Goal: Information Seeking & Learning: Learn about a topic

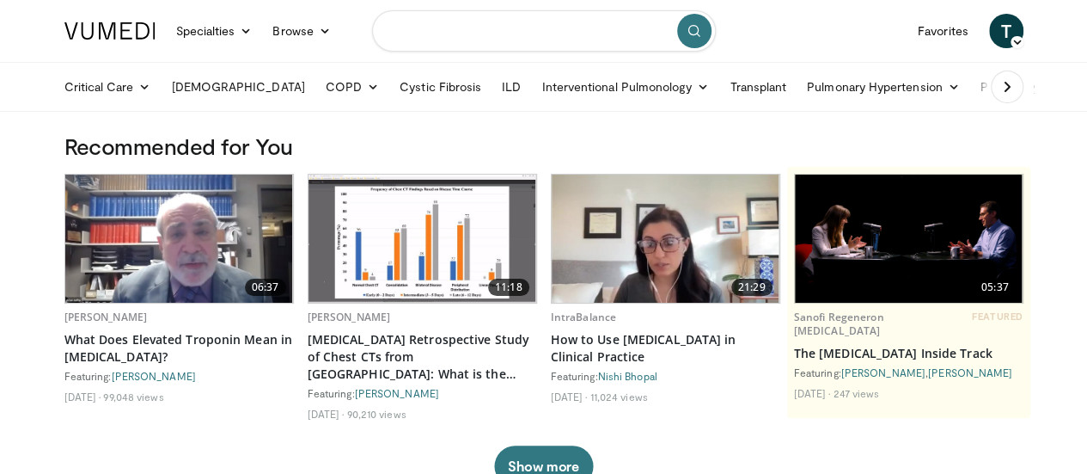
click at [403, 27] on input "Search topics, interventions" at bounding box center [544, 30] width 344 height 41
type input "**********"
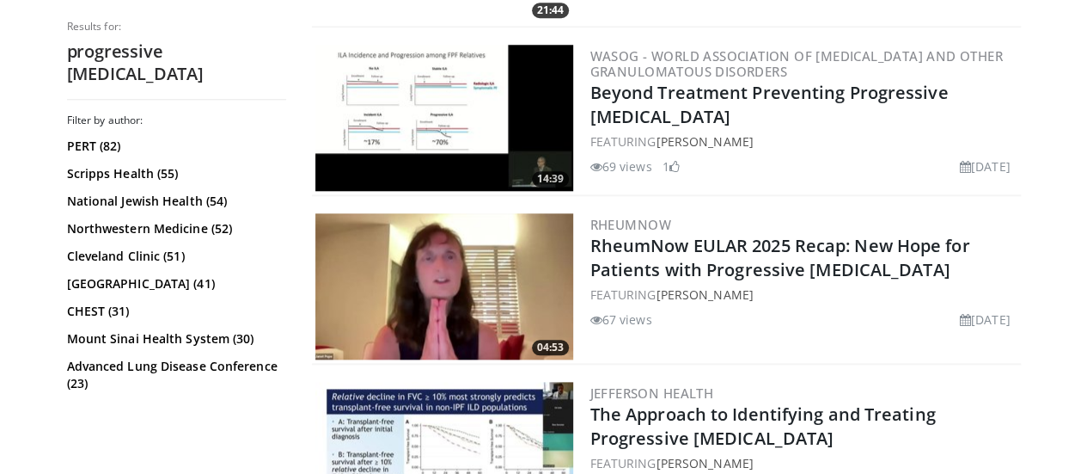
scroll to position [785, 0]
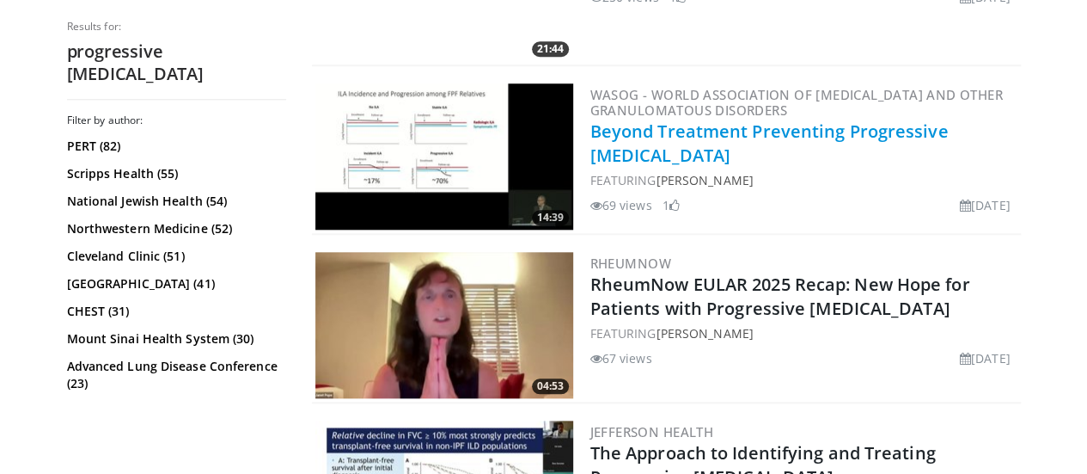
click at [715, 126] on link "Beyond Treatment Preventing Progressive Pulmonary Fibrosis" at bounding box center [770, 142] width 358 height 47
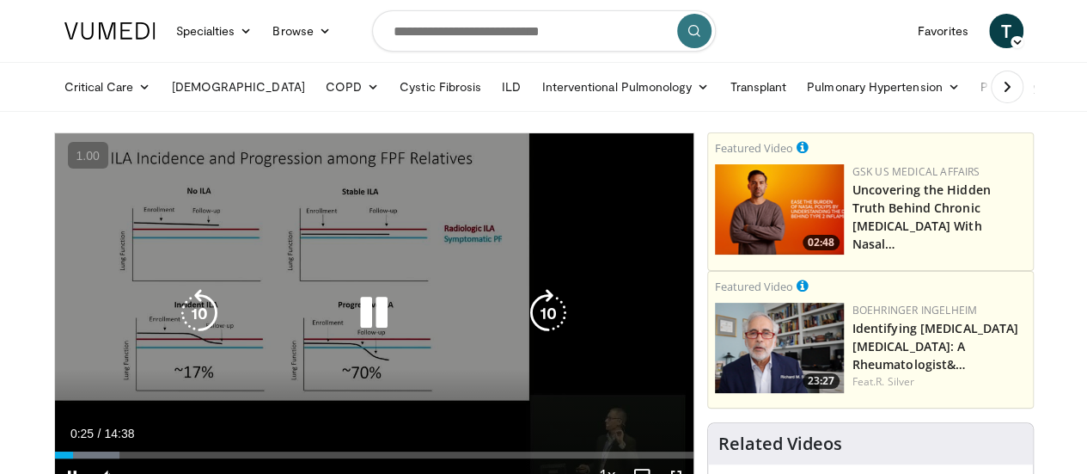
click at [350, 334] on icon "Video Player" at bounding box center [374, 313] width 48 height 48
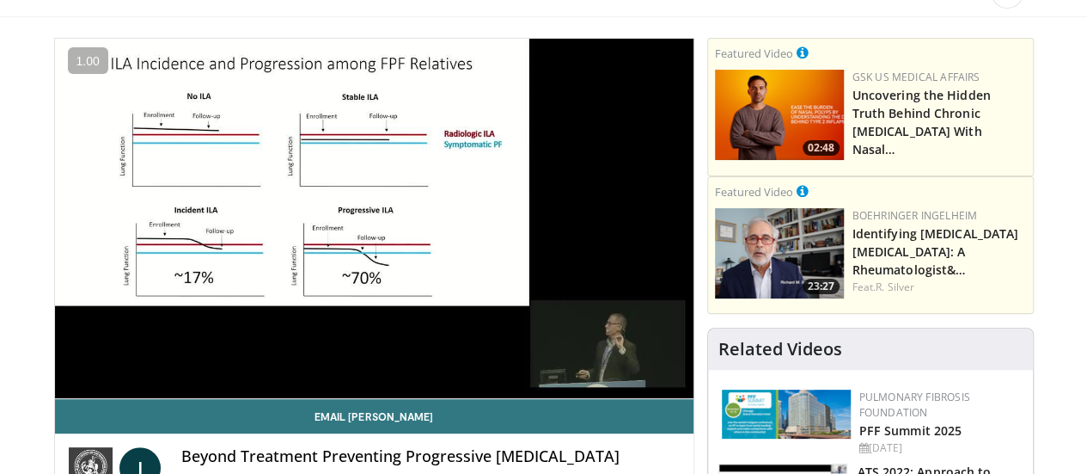
scroll to position [98, 0]
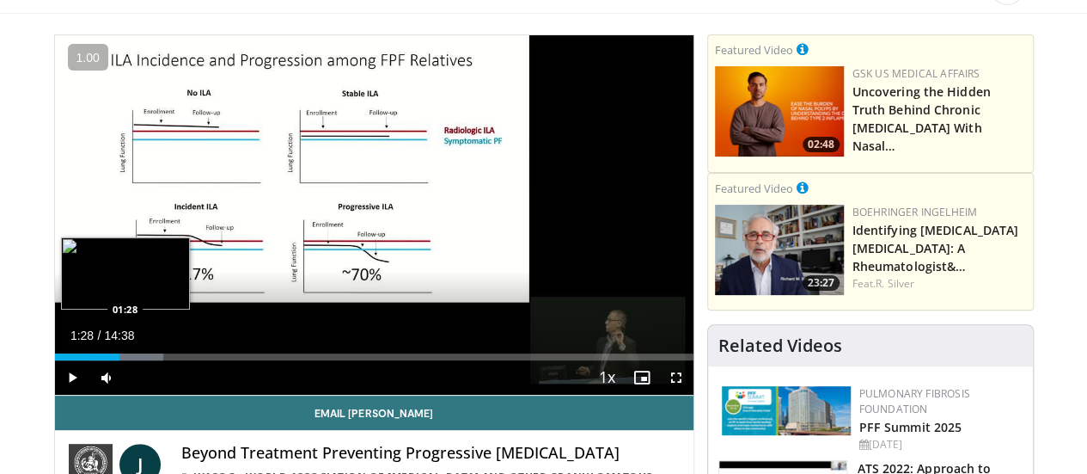
click at [92, 360] on div "Progress Bar" at bounding box center [127, 356] width 71 height 7
click at [98, 360] on div "Loaded : 17.04% 01:29 01:48" at bounding box center [374, 356] width 639 height 7
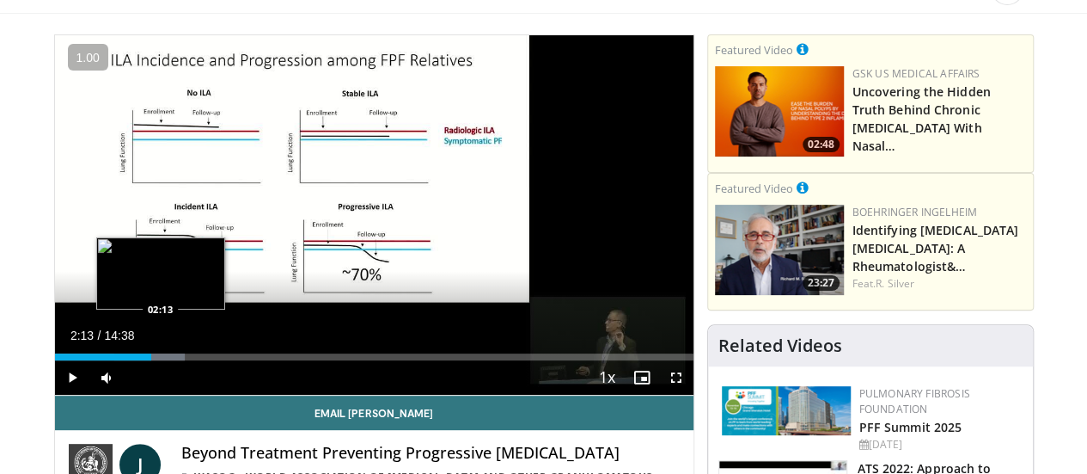
click at [117, 360] on div "Loaded : 20.45% 02:13 02:13" at bounding box center [374, 356] width 639 height 7
click at [137, 360] on div "Progress Bar" at bounding box center [165, 356] width 70 height 7
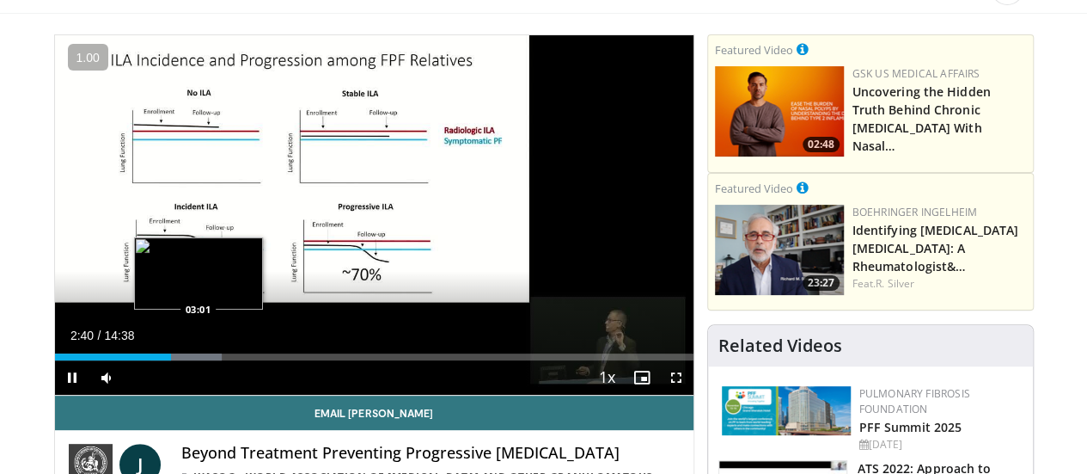
click at [155, 360] on div "Loaded : 26.13% 02:40 03:01" at bounding box center [374, 352] width 639 height 16
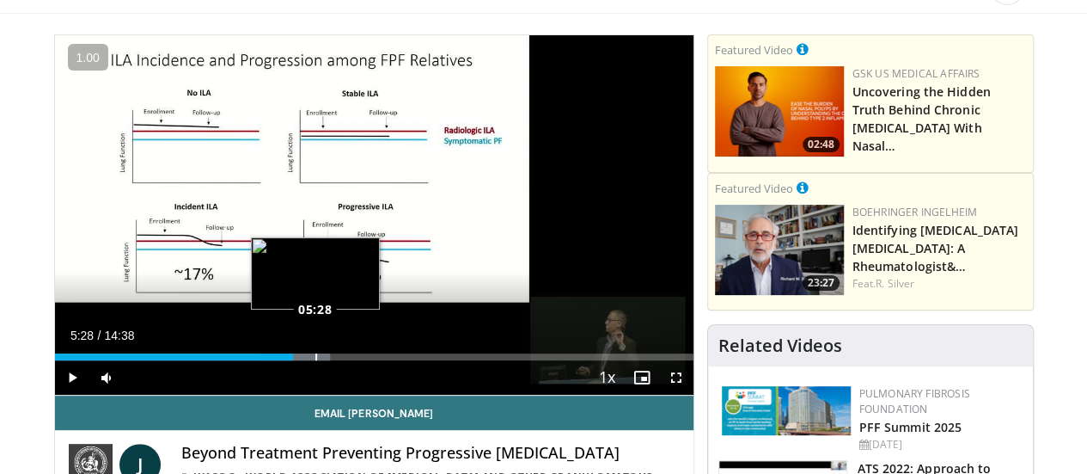
click at [272, 360] on div "Loaded : 43.18% 05:28 05:28" at bounding box center [374, 356] width 639 height 7
click at [292, 360] on div "Loaded : 45.46% 05:32 05:53" at bounding box center [374, 352] width 639 height 16
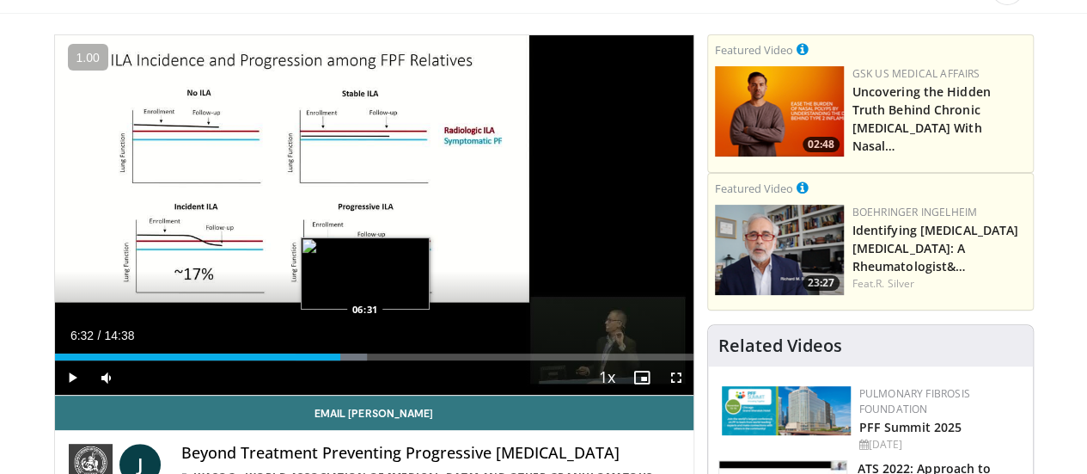
click at [322, 360] on div "Loaded : 48.87% 06:32 06:31" at bounding box center [374, 352] width 639 height 16
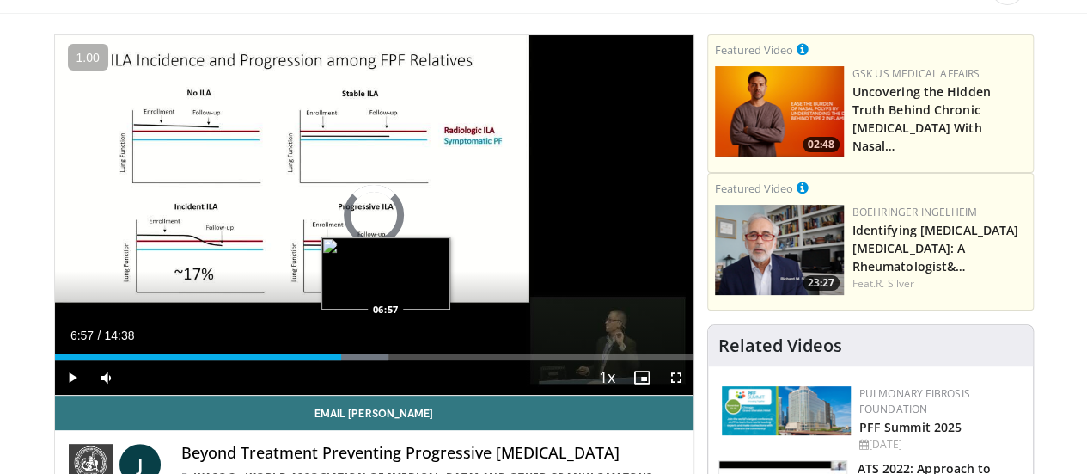
click at [342, 360] on div "Loaded : 52.28% 06:34 06:57" at bounding box center [374, 356] width 639 height 7
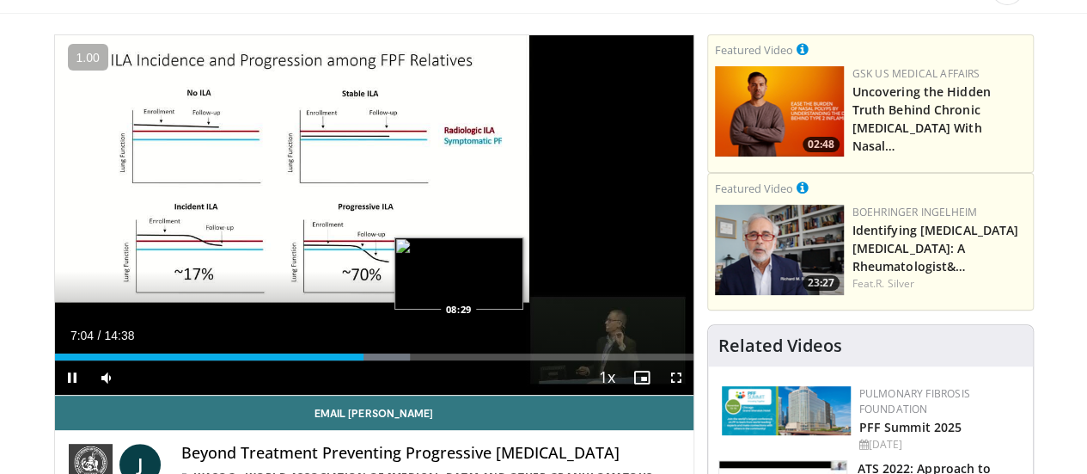
click at [415, 360] on div "Loaded : 55.69% 07:05 08:29" at bounding box center [374, 352] width 639 height 16
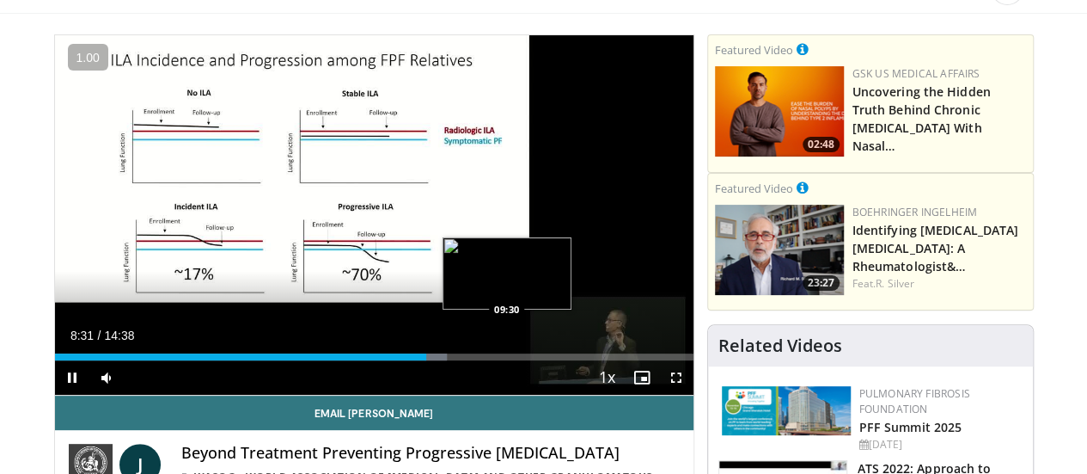
click at [464, 360] on div "Loaded : 61.48% 08:31 09:30" at bounding box center [374, 352] width 639 height 16
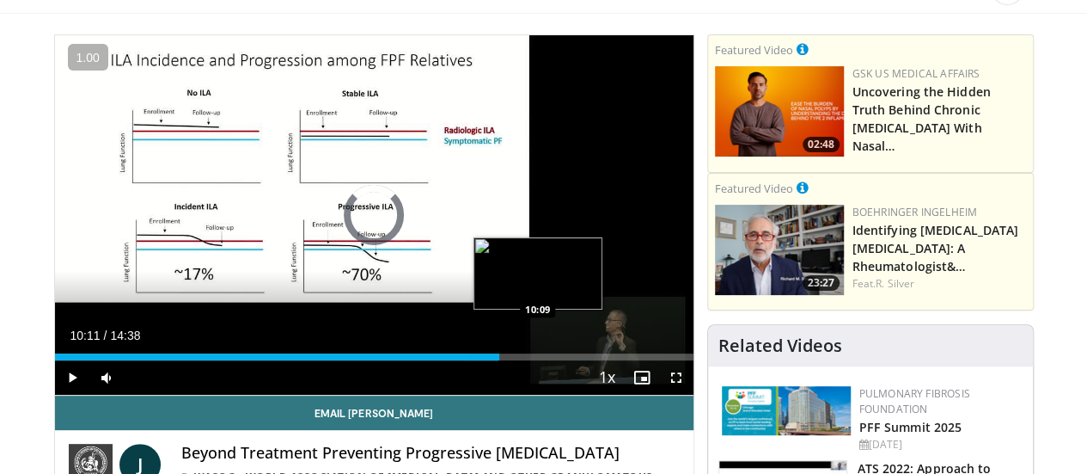
click at [495, 360] on div "Loaded : 69.44% 10:11 10:09" at bounding box center [374, 352] width 639 height 16
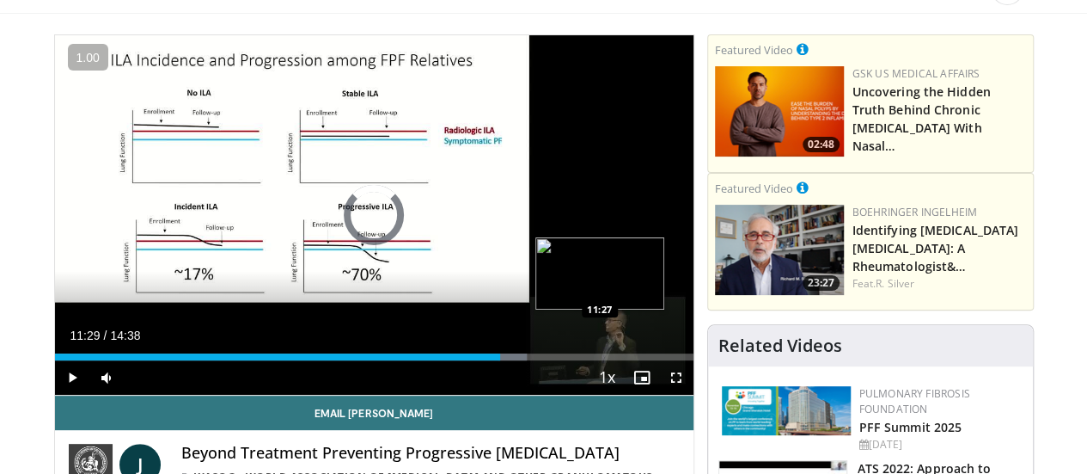
click at [557, 360] on div "Loaded : 74.00% 10:13 11:27" at bounding box center [374, 352] width 639 height 16
click at [614, 360] on div "Loaded : 80.83% 11:30 12:40" at bounding box center [374, 356] width 639 height 7
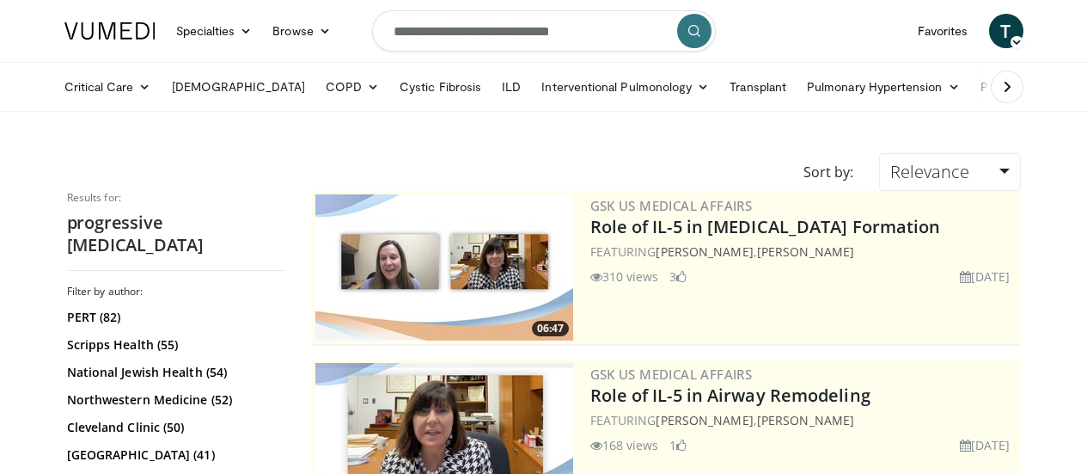
scroll to position [785, 0]
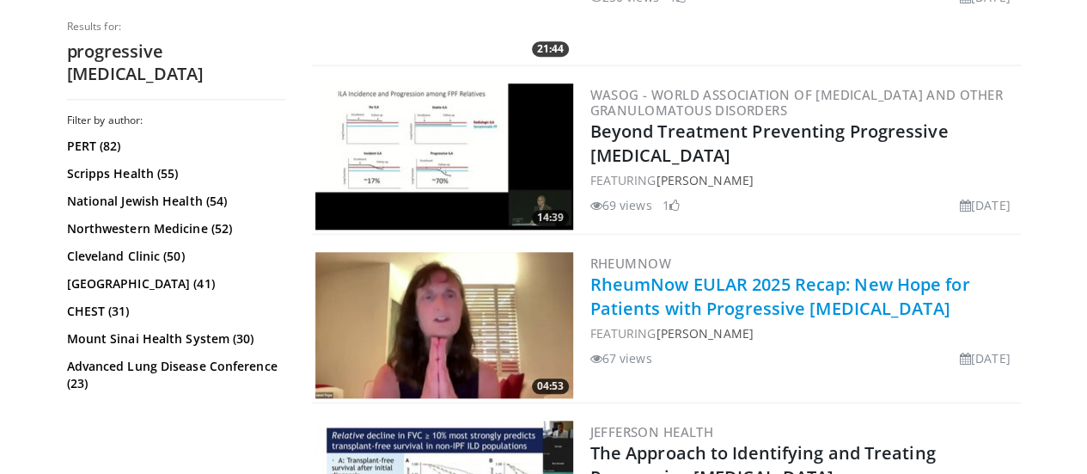
click at [751, 305] on link "RheumNow EULAR 2025 Recap: New Hope for Patients with Progressive Pulmonary Fib…" at bounding box center [781, 296] width 380 height 47
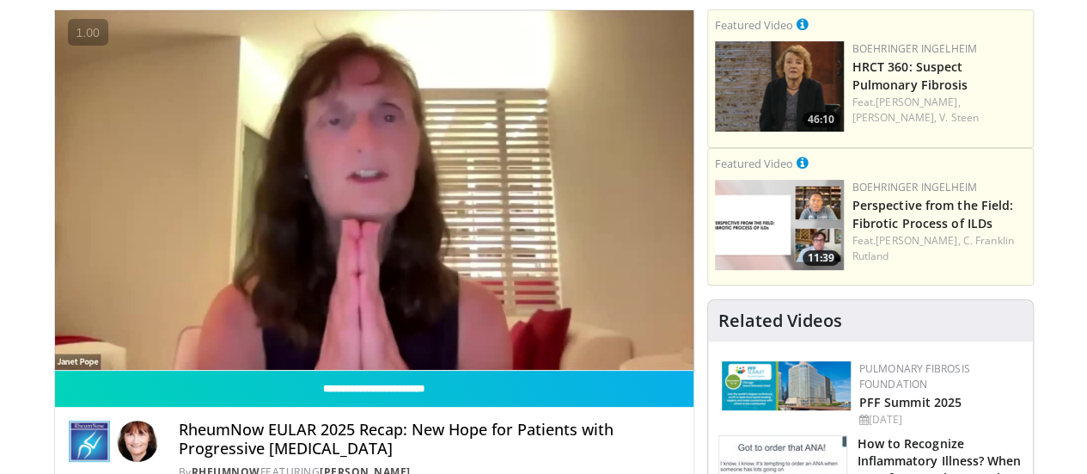
scroll to position [127, 0]
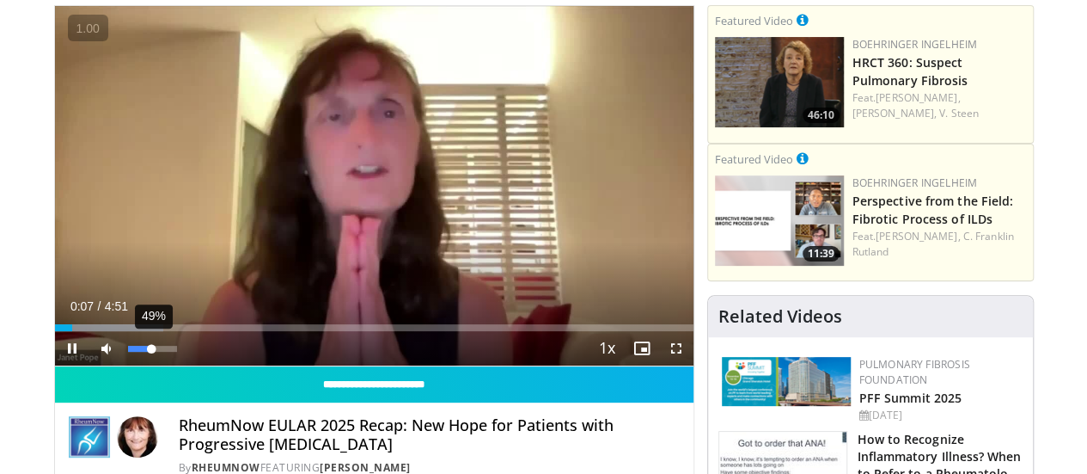
click at [128, 352] on div "Volume Level" at bounding box center [140, 349] width 24 height 6
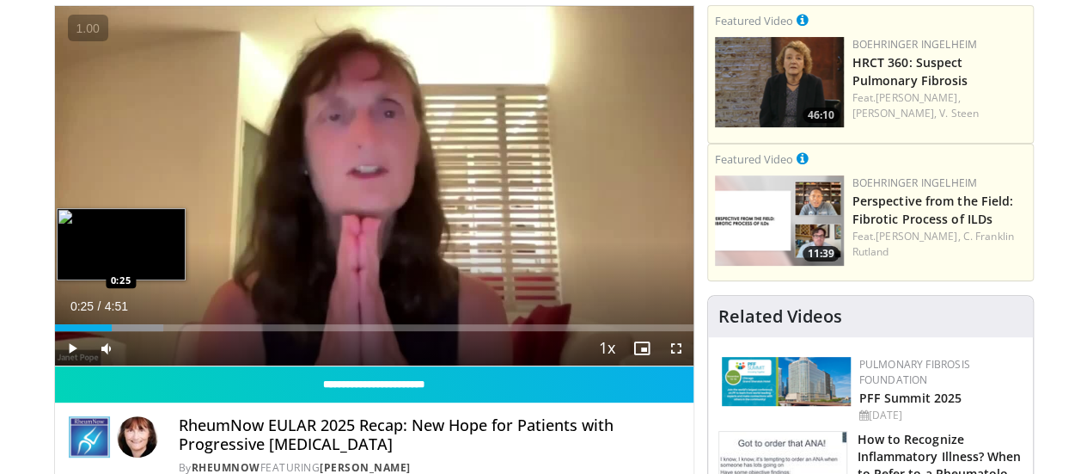
click at [73, 331] on div "Progress Bar" at bounding box center [109, 327] width 109 height 7
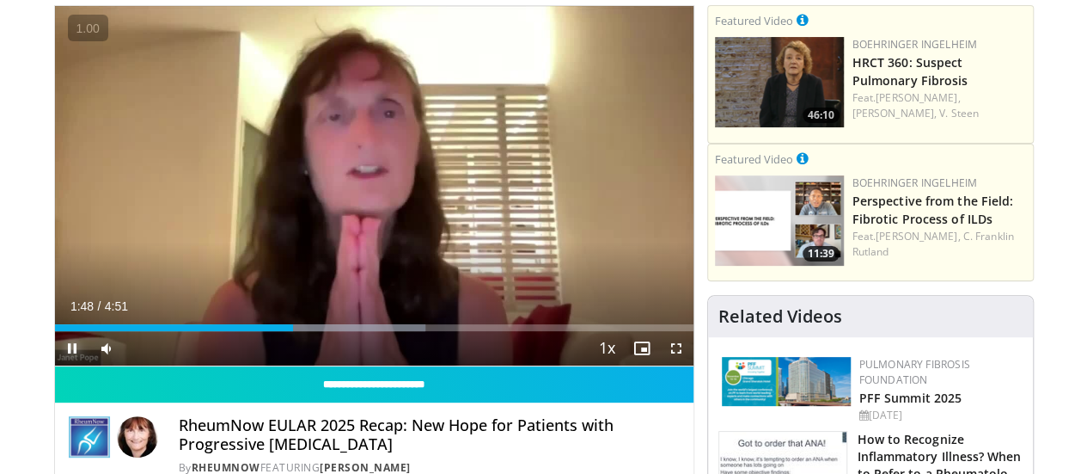
click at [55, 365] on span "Video Player" at bounding box center [72, 348] width 34 height 34
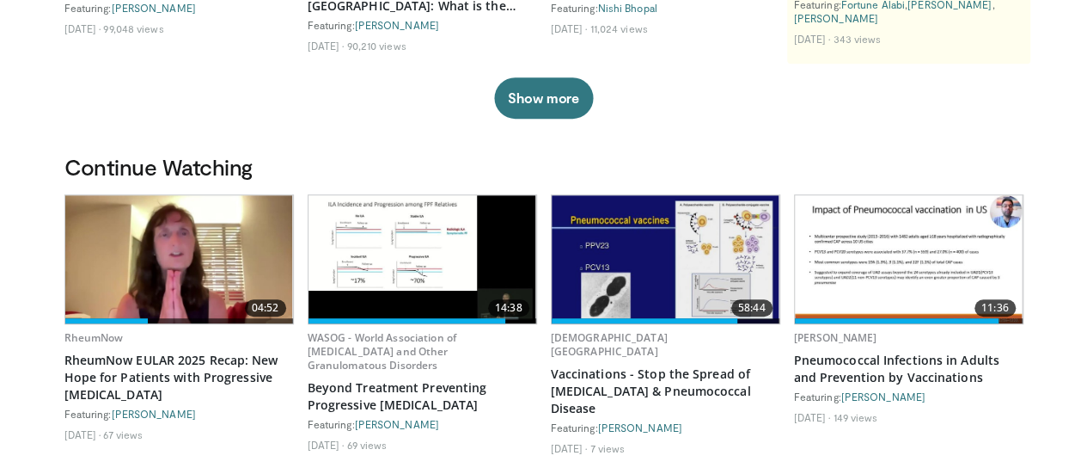
scroll to position [374, 0]
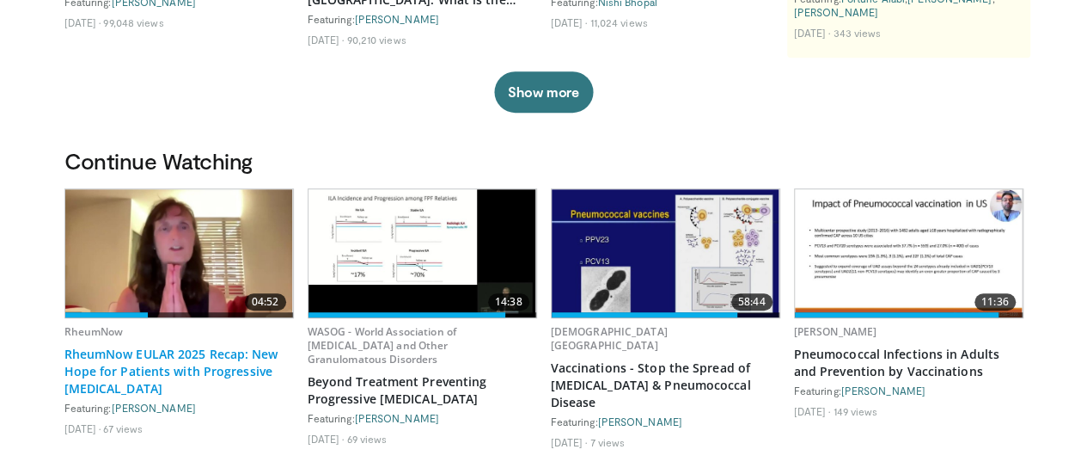
click at [163, 379] on link "RheumNow EULAR 2025 Recap: New Hope for Patients with Progressive [MEDICAL_DATA]" at bounding box center [179, 372] width 230 height 52
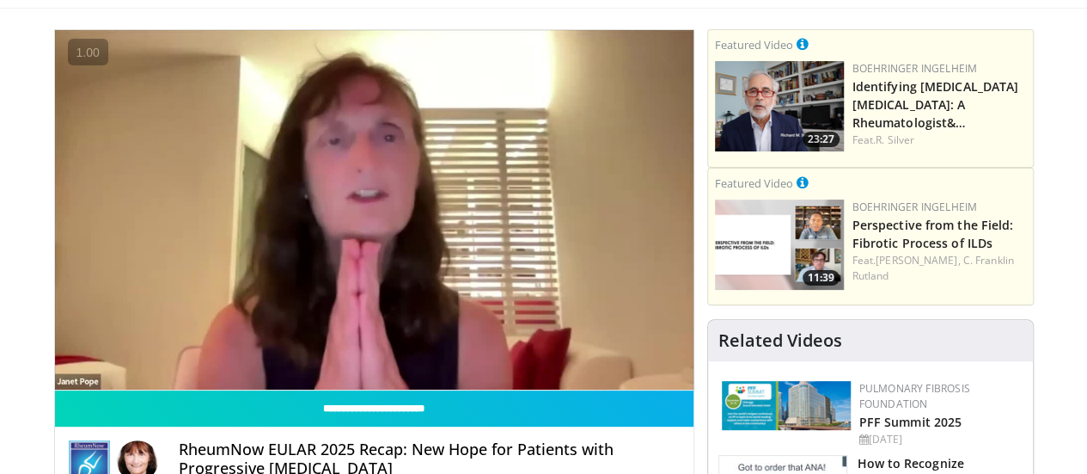
scroll to position [95, 0]
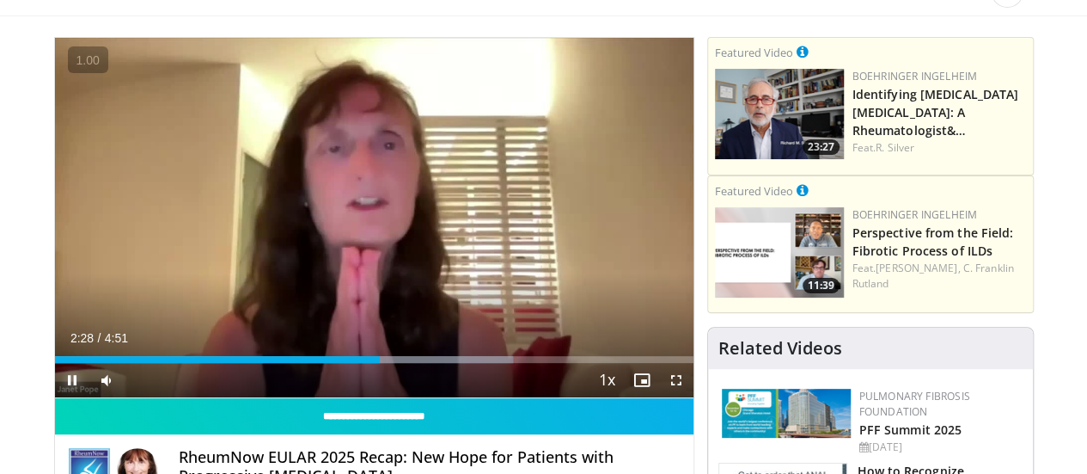
click at [55, 397] on span "Video Player" at bounding box center [72, 380] width 34 height 34
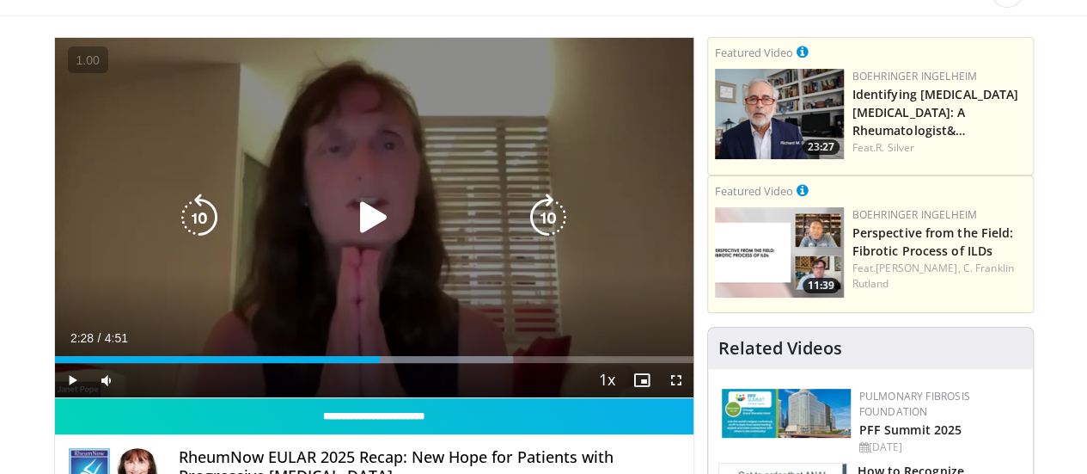
click at [350, 231] on icon "Video Player" at bounding box center [374, 217] width 48 height 48
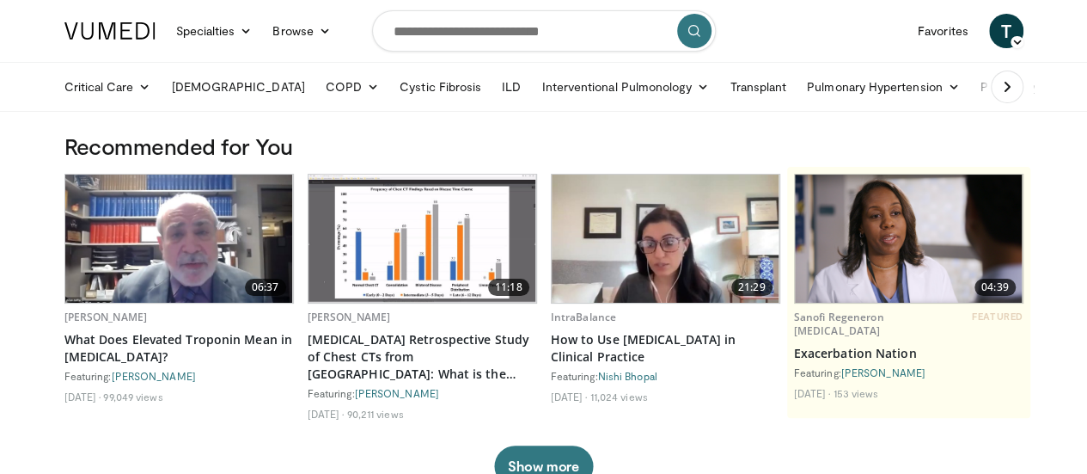
click at [1016, 85] on icon at bounding box center [1007, 86] width 17 height 17
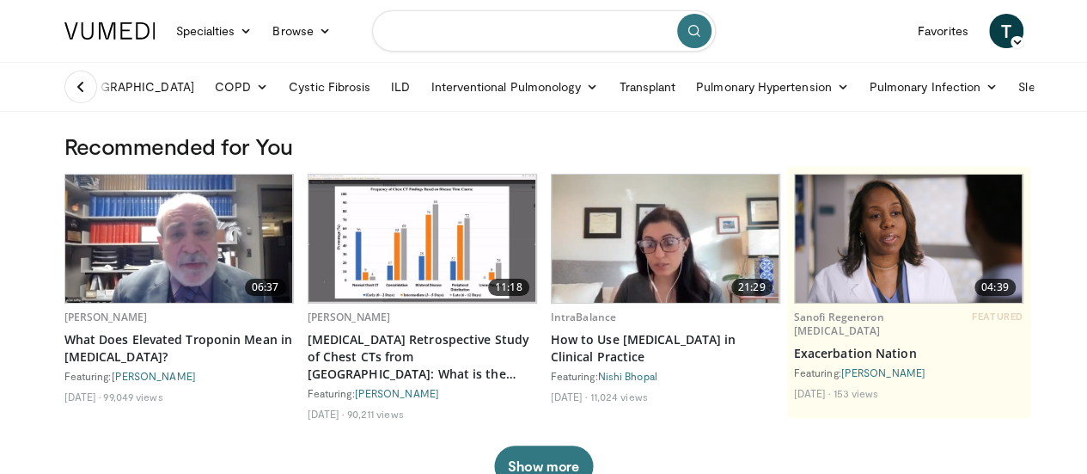
click at [398, 34] on input "Search topics, interventions" at bounding box center [544, 30] width 344 height 41
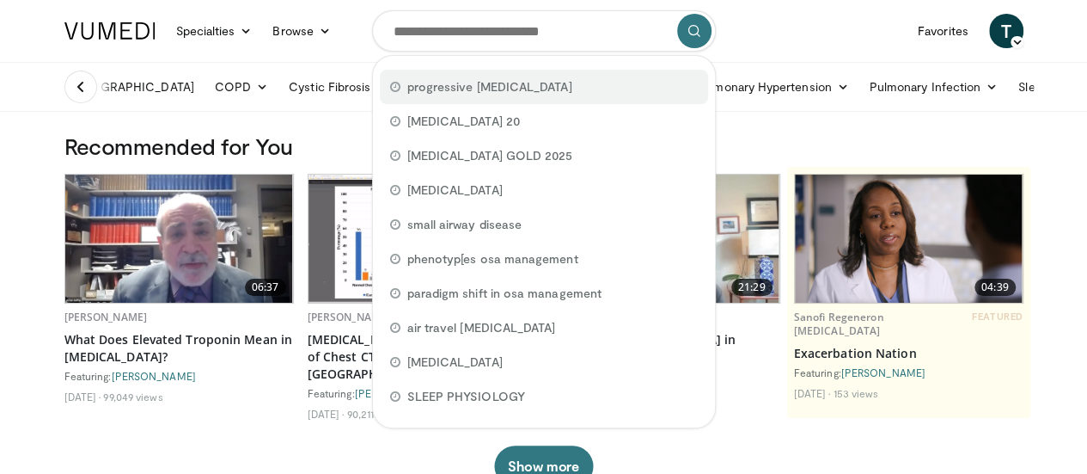
click at [468, 87] on span "progressive pulmonary fibrosis" at bounding box center [489, 86] width 165 height 17
type input "**********"
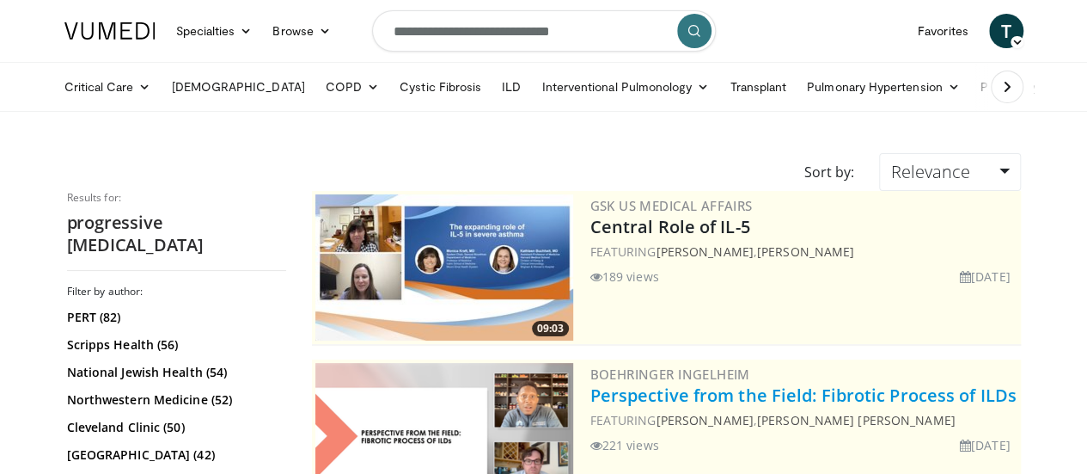
click at [719, 391] on link "Perspective from the Field: Fibrotic Process of ILDs" at bounding box center [804, 394] width 426 height 23
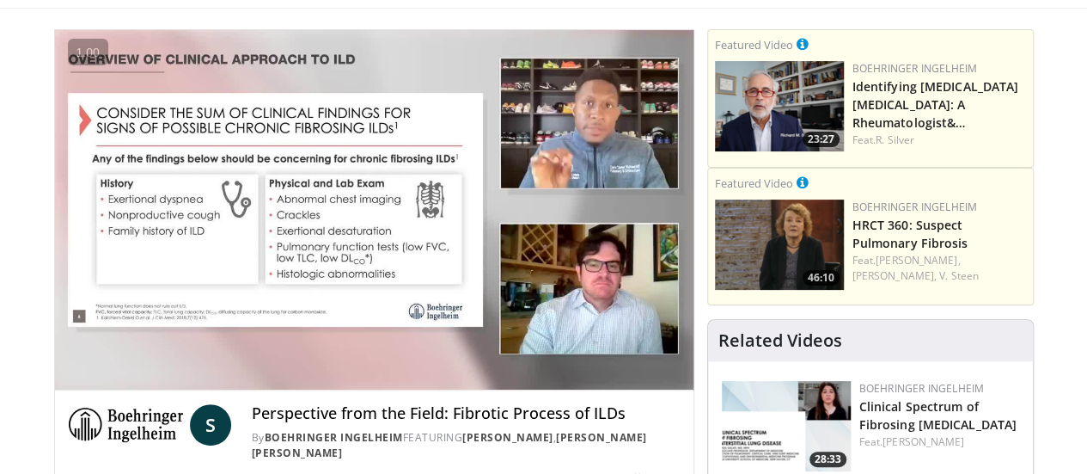
scroll to position [122, 0]
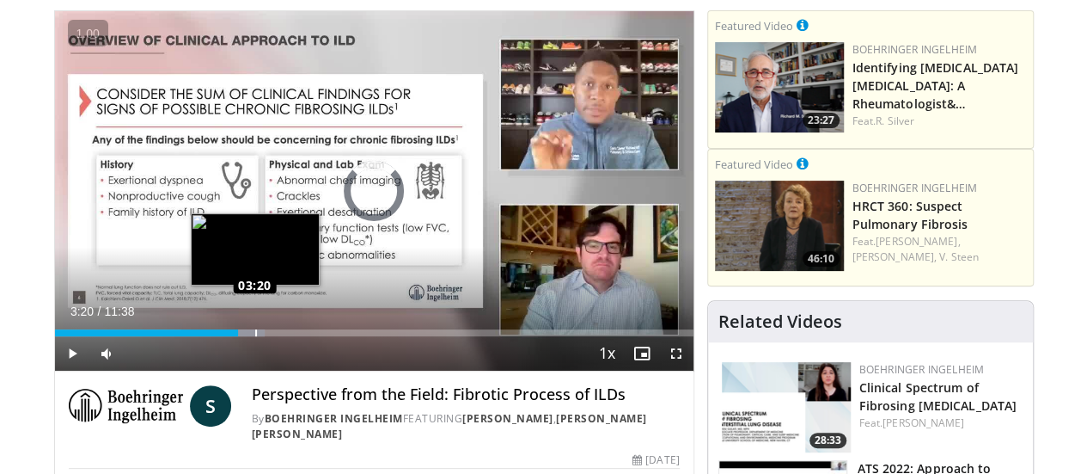
click at [211, 336] on div "Loaded : 32.93% 03:20 03:20" at bounding box center [374, 328] width 639 height 16
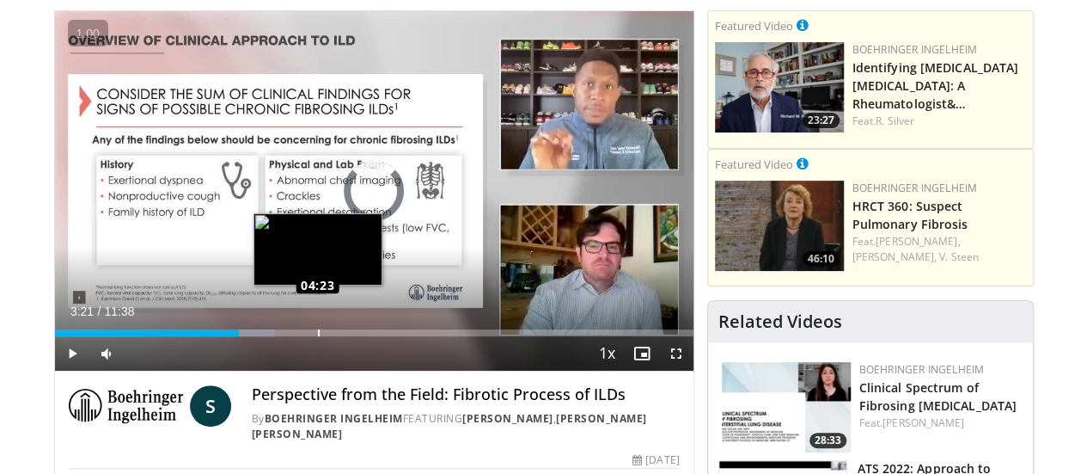
click at [273, 336] on div "Loaded : 34.36% 03:21 04:23" at bounding box center [374, 328] width 639 height 16
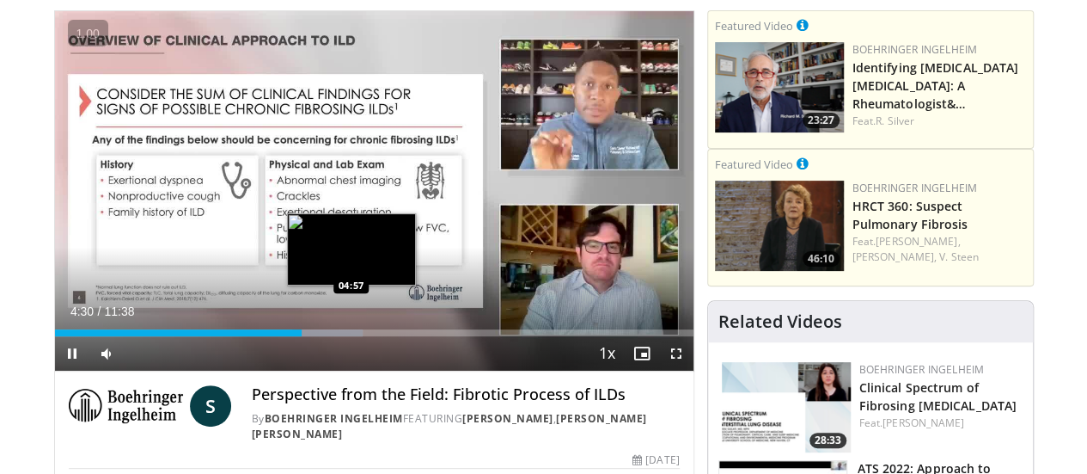
click at [308, 336] on div "Loaded : 48.28% 04:30 04:57" at bounding box center [374, 332] width 639 height 7
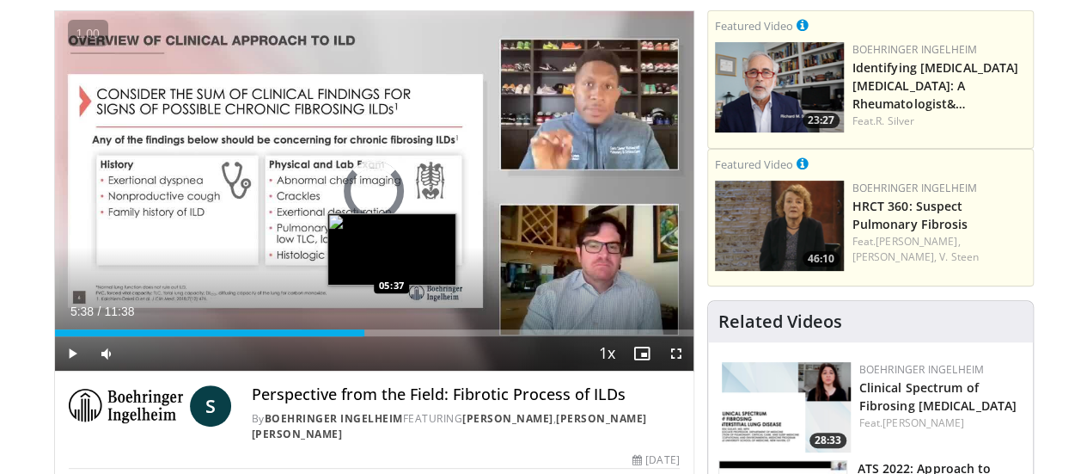
click at [349, 336] on div "Loaded : 48.28% 05:38 05:37" at bounding box center [374, 328] width 639 height 16
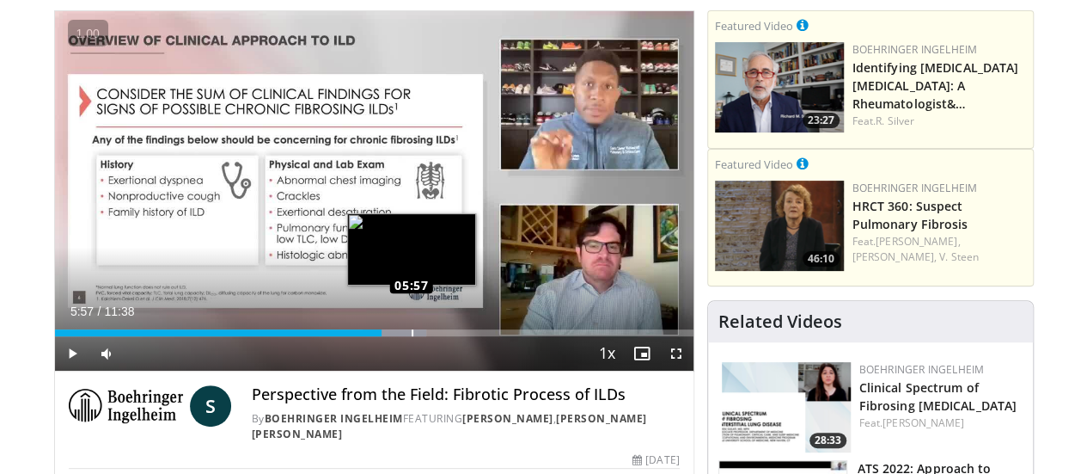
click at [368, 336] on div "Loaded : 58.22% 05:57 05:57" at bounding box center [374, 332] width 639 height 7
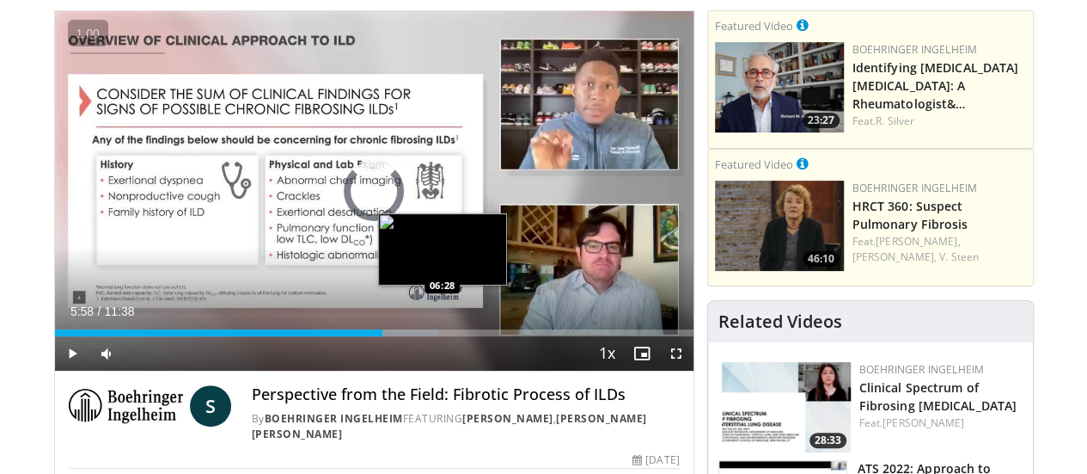
click at [399, 336] on div "Loaded : 60.14% 05:58 06:28" at bounding box center [374, 332] width 639 height 7
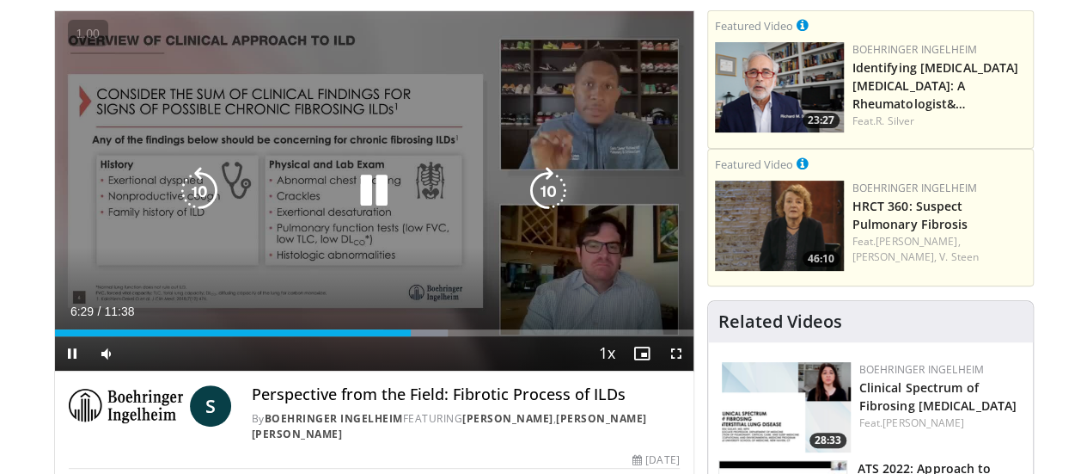
click at [438, 362] on video-js "**********" at bounding box center [374, 191] width 639 height 360
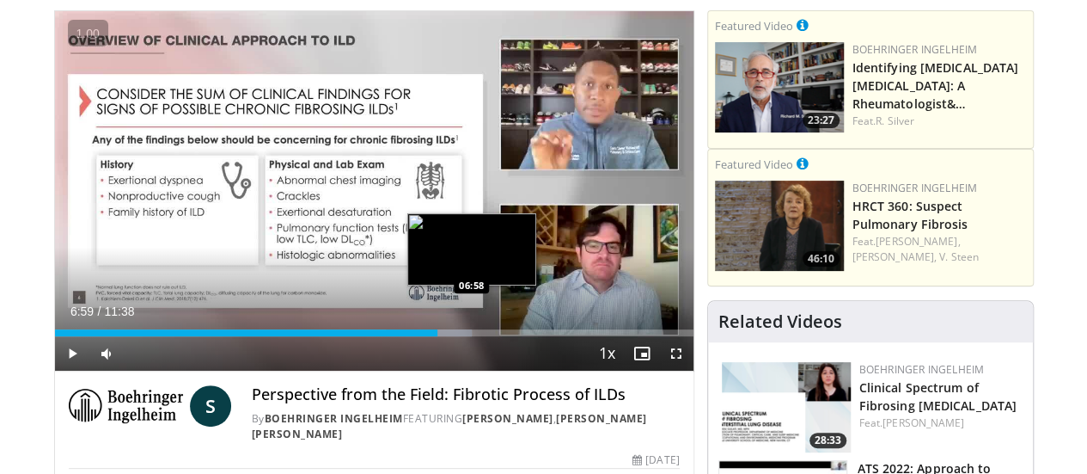
click at [428, 336] on div "Loaded : 65.33% 06:59 06:58" at bounding box center [374, 328] width 639 height 16
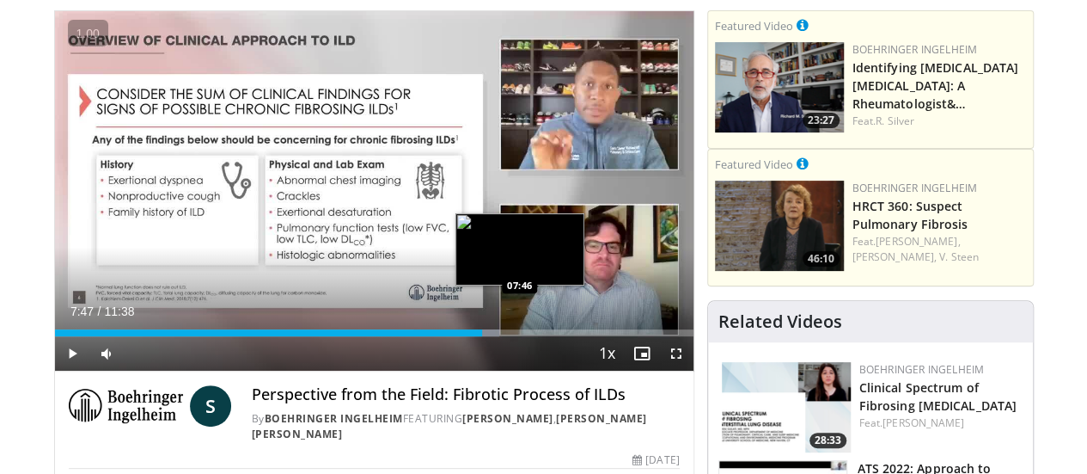
click at [476, 336] on div "Loaded : 69.59% 07:47 07:46" at bounding box center [374, 332] width 639 height 7
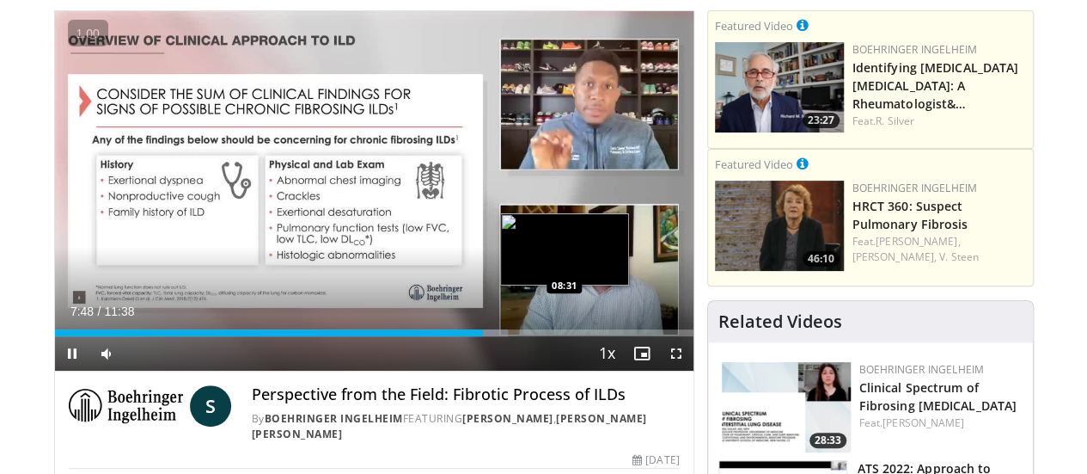
click at [521, 336] on div "Loaded : 71.01% 07:48 08:31" at bounding box center [374, 332] width 639 height 7
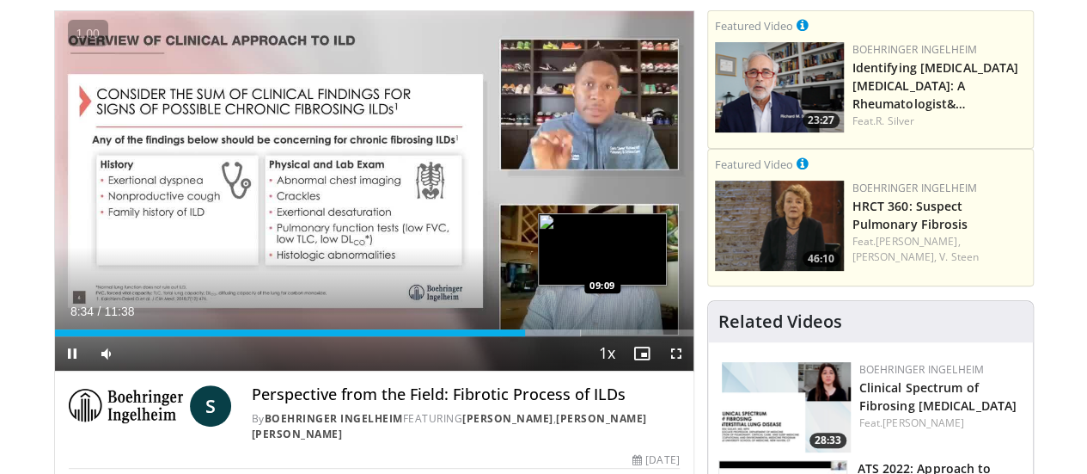
click at [559, 336] on div "Loaded : 82.37% 08:34 09:09" at bounding box center [374, 332] width 639 height 7
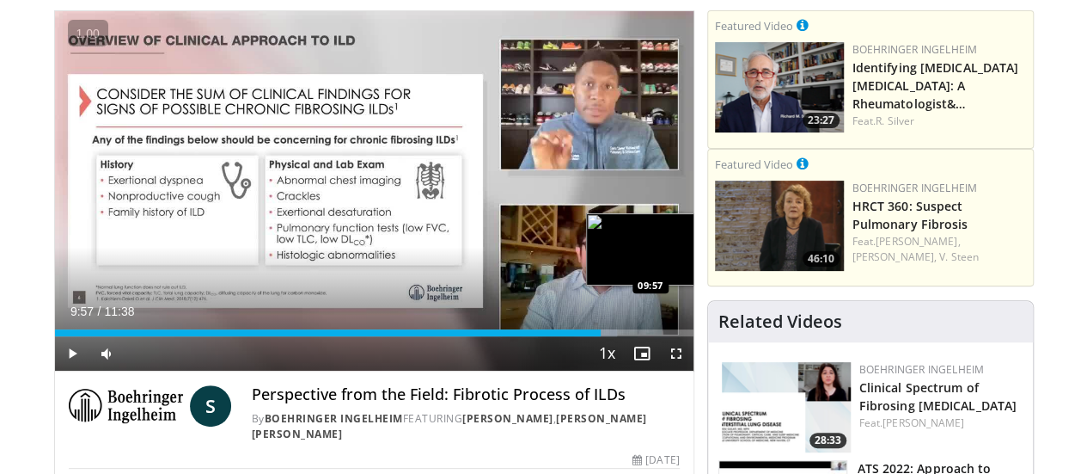
click at [606, 336] on div "Loaded : 88.05% 09:57 09:57" at bounding box center [374, 332] width 639 height 7
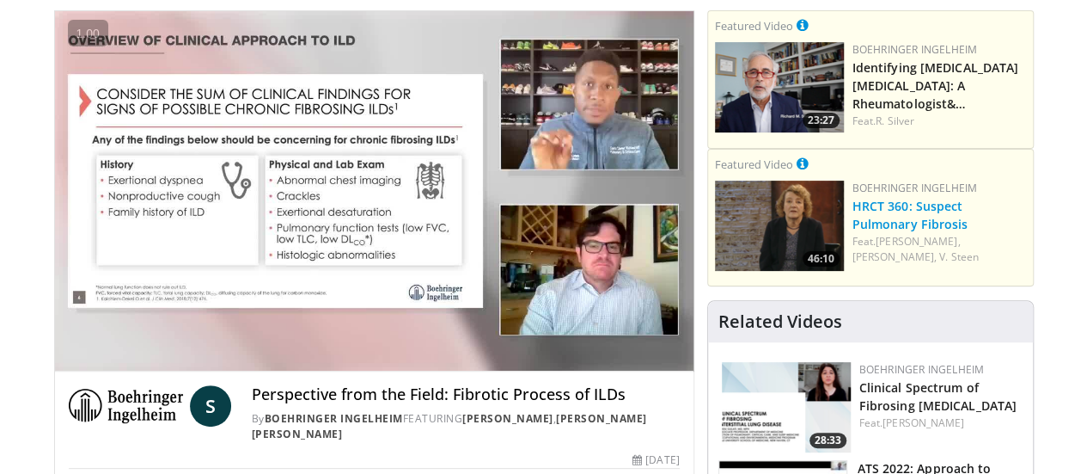
click at [961, 205] on link "HRCT 360: Suspect Pulmonary Fibrosis" at bounding box center [911, 215] width 116 height 34
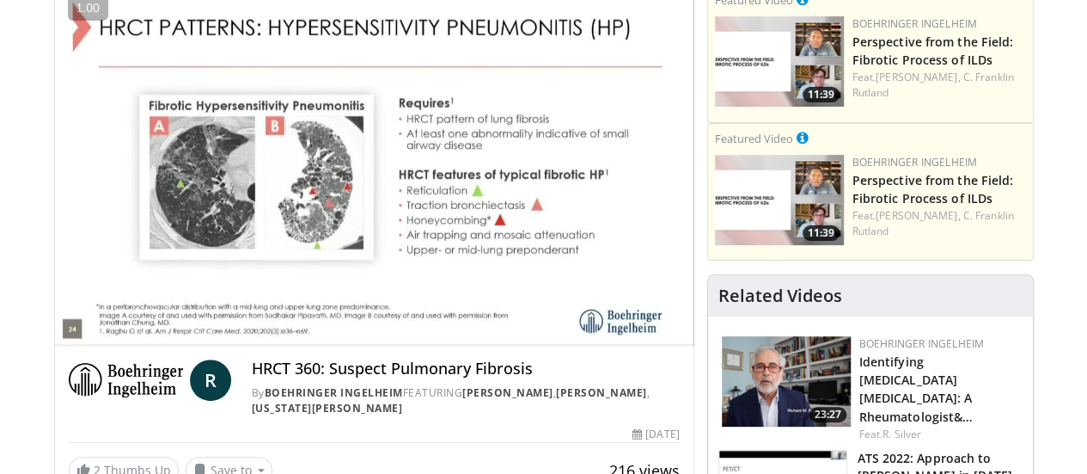
scroll to position [144, 0]
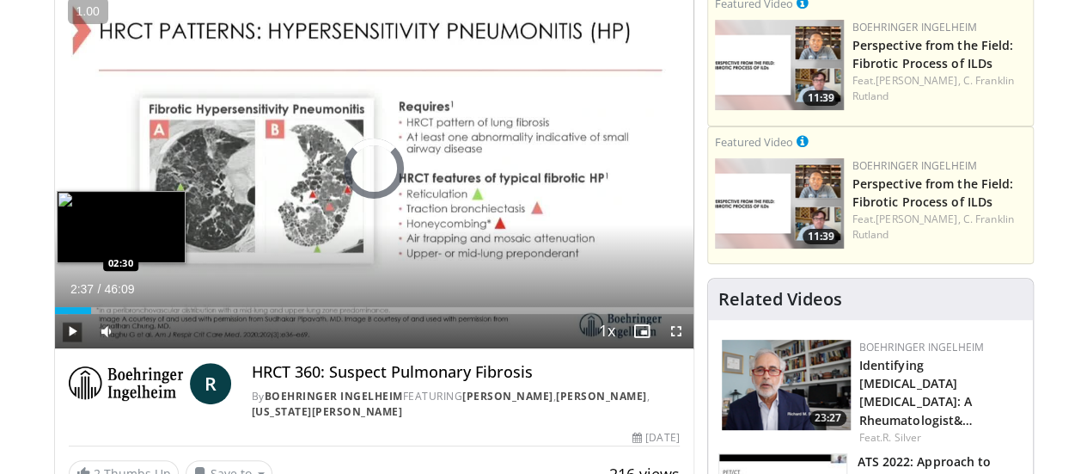
click at [55, 314] on div "Loaded : 2.15% 02:37 02:30" at bounding box center [374, 305] width 639 height 16
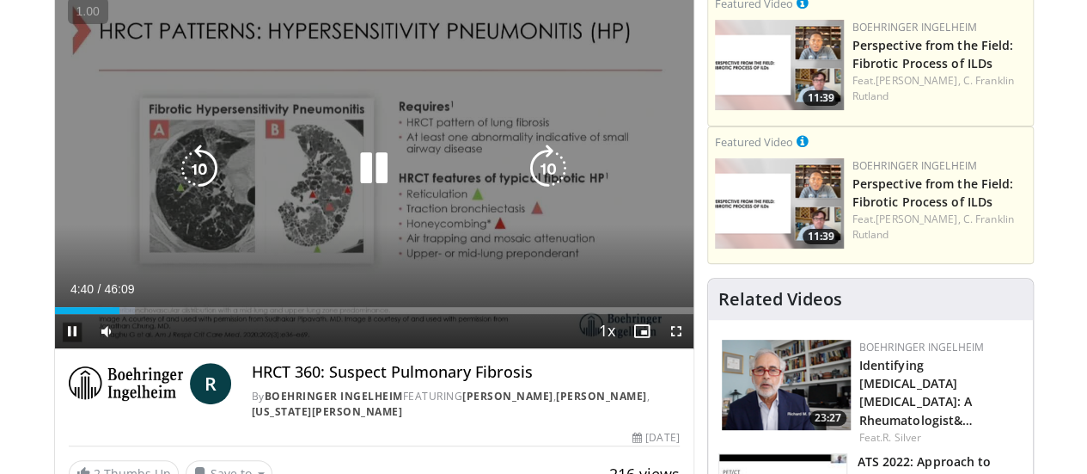
click at [248, 137] on div "10 seconds Tap to unmute" at bounding box center [374, 168] width 639 height 359
click at [385, 186] on div "Video Player" at bounding box center [373, 168] width 383 height 34
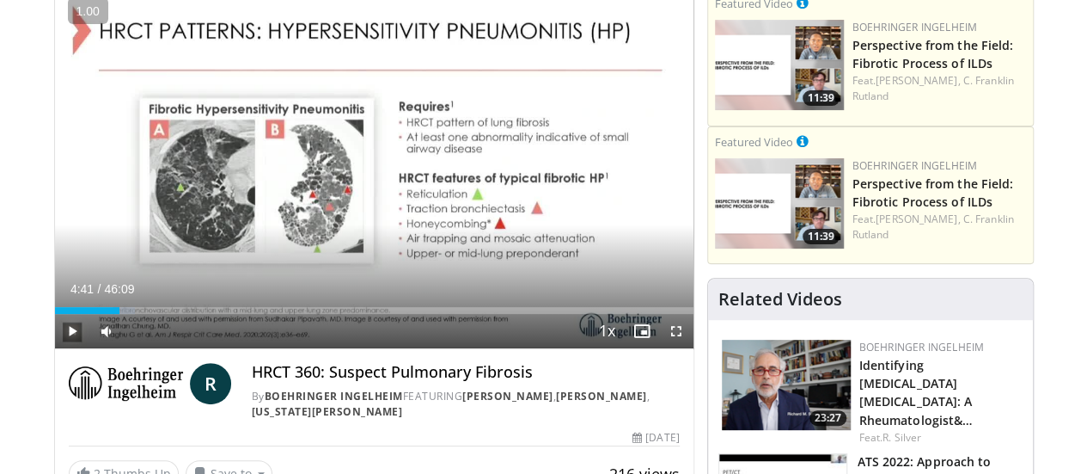
click at [55, 348] on span "Video Player" at bounding box center [72, 331] width 34 height 34
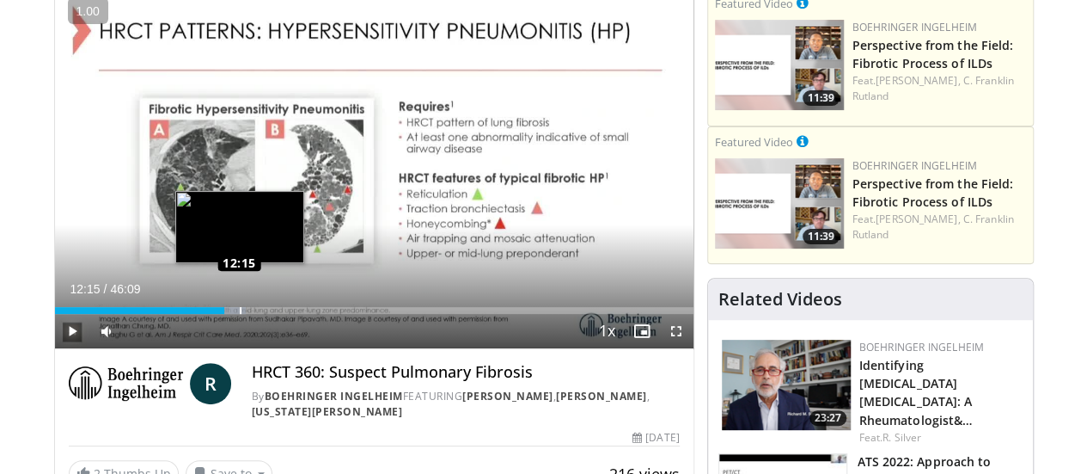
click at [196, 314] on div "Loaded : 30.00% 12:15 12:15" at bounding box center [374, 310] width 639 height 7
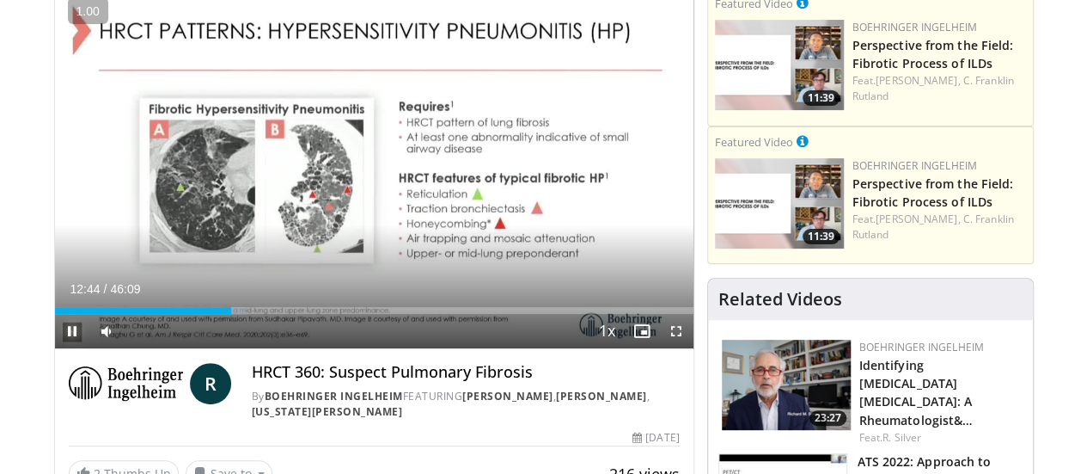
click at [55, 348] on span "Video Player" at bounding box center [72, 331] width 34 height 34
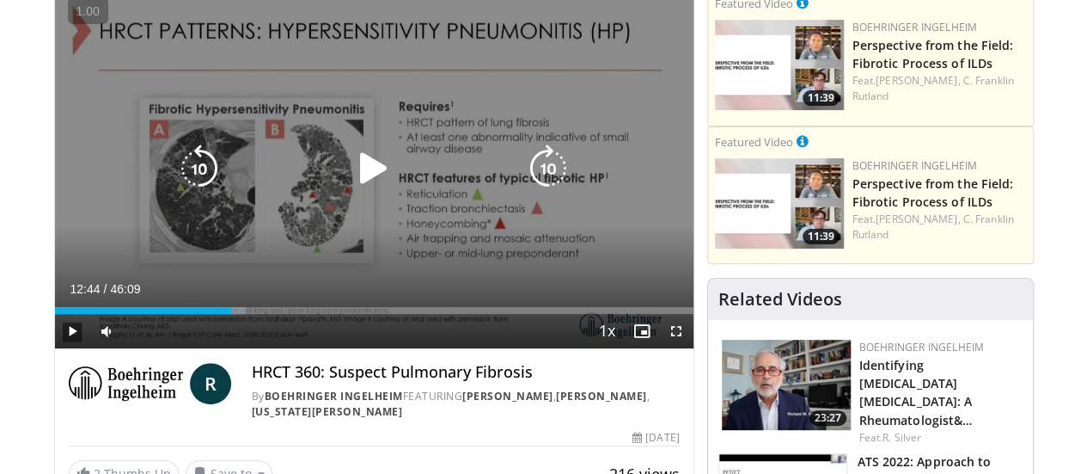
click at [350, 183] on icon "Video Player" at bounding box center [374, 168] width 48 height 48
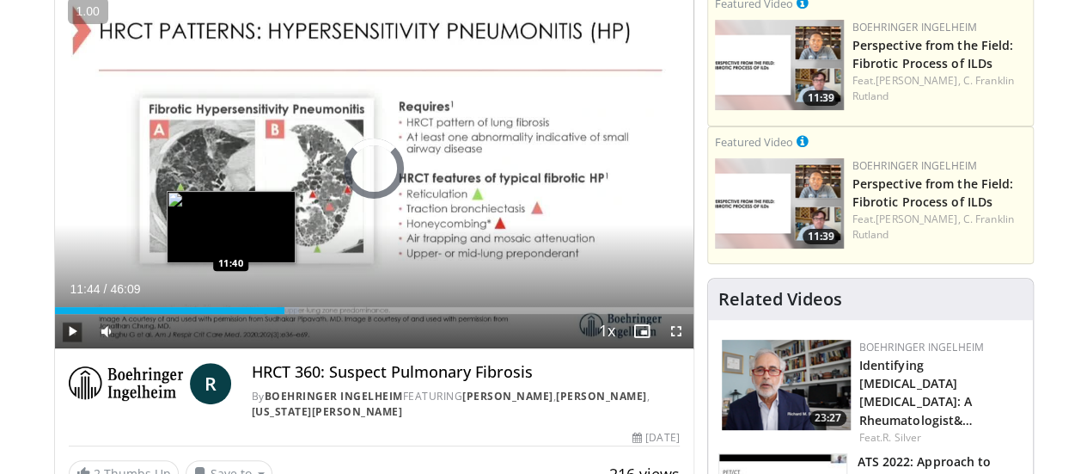
click at [188, 314] on div "Loaded : 38.31% 16:37 11:40" at bounding box center [374, 305] width 639 height 16
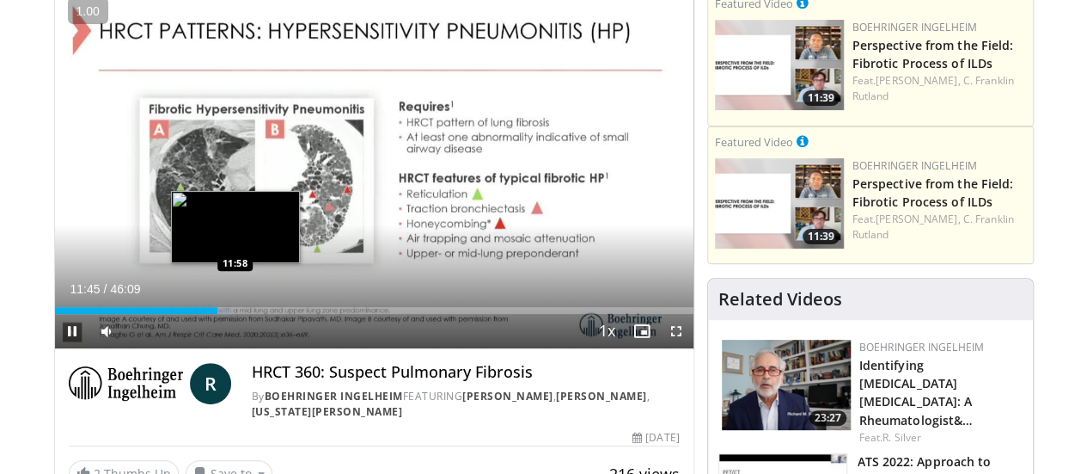
click at [191, 314] on div "Loaded : 27.83% 11:46 11:58" at bounding box center [374, 310] width 639 height 7
click at [189, 314] on div "11:58" at bounding box center [138, 310] width 166 height 7
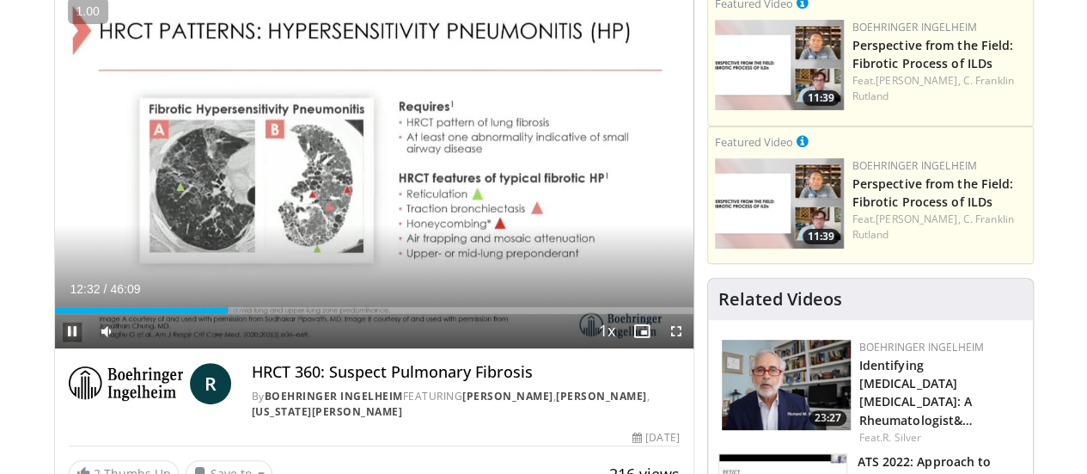
click at [55, 348] on span "Video Player" at bounding box center [72, 331] width 34 height 34
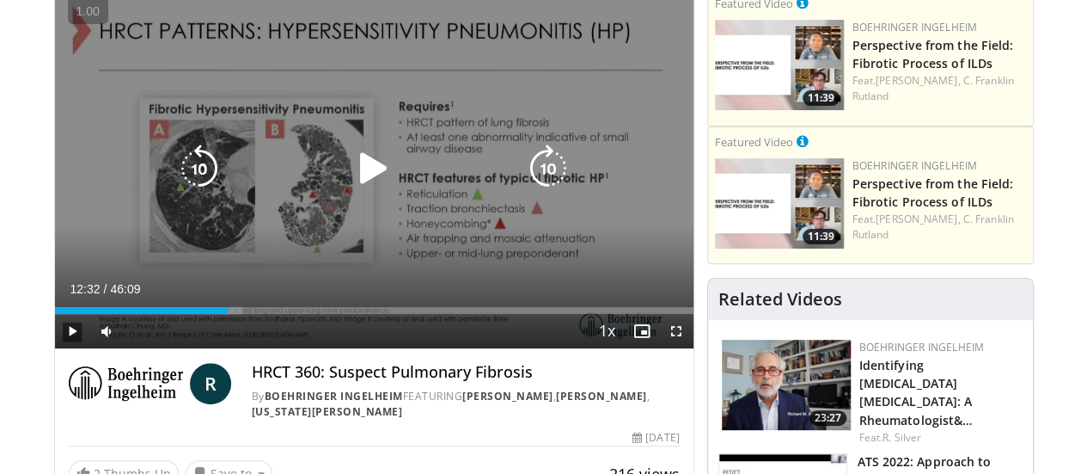
click at [361, 191] on icon "Video Player" at bounding box center [374, 168] width 48 height 48
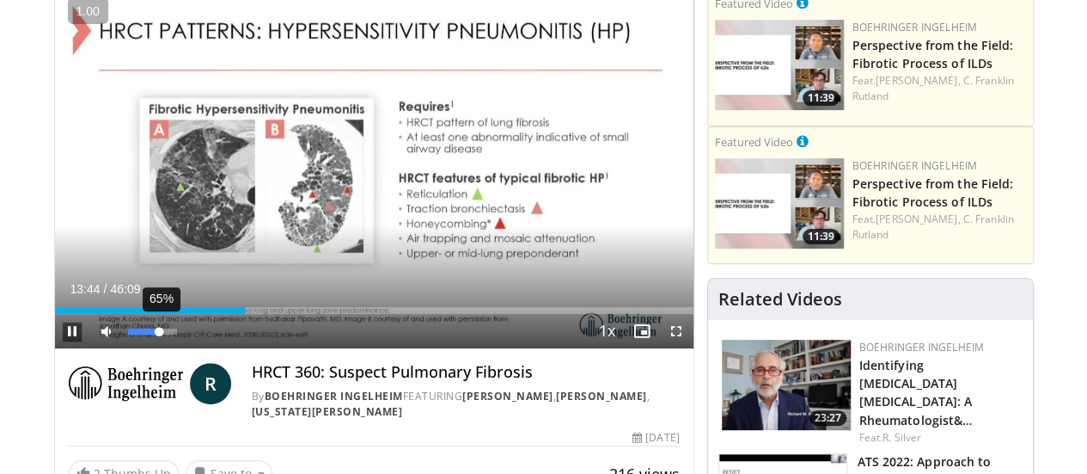
click at [128, 334] on div "65%" at bounding box center [152, 331] width 49 height 6
click at [128, 334] on div "75%" at bounding box center [152, 331] width 49 height 6
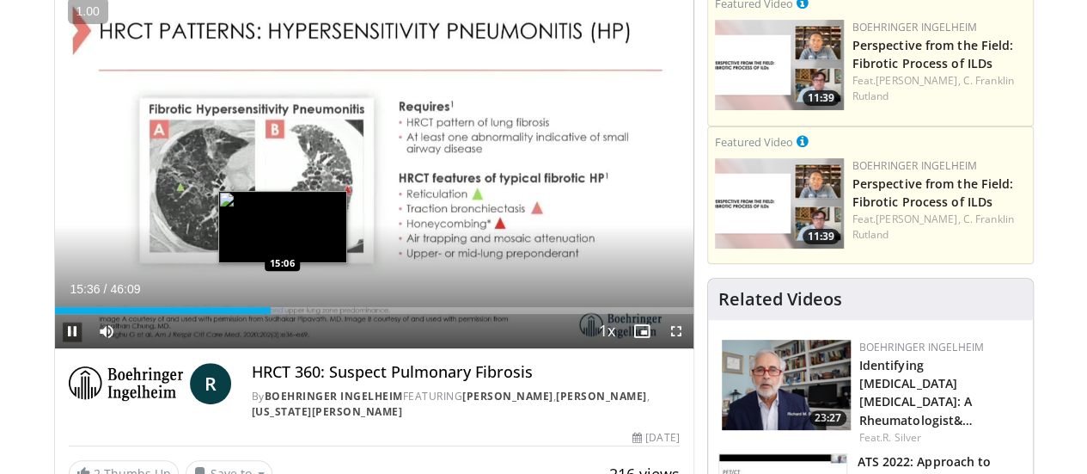
click at [239, 314] on div "15:36" at bounding box center [163, 310] width 216 height 7
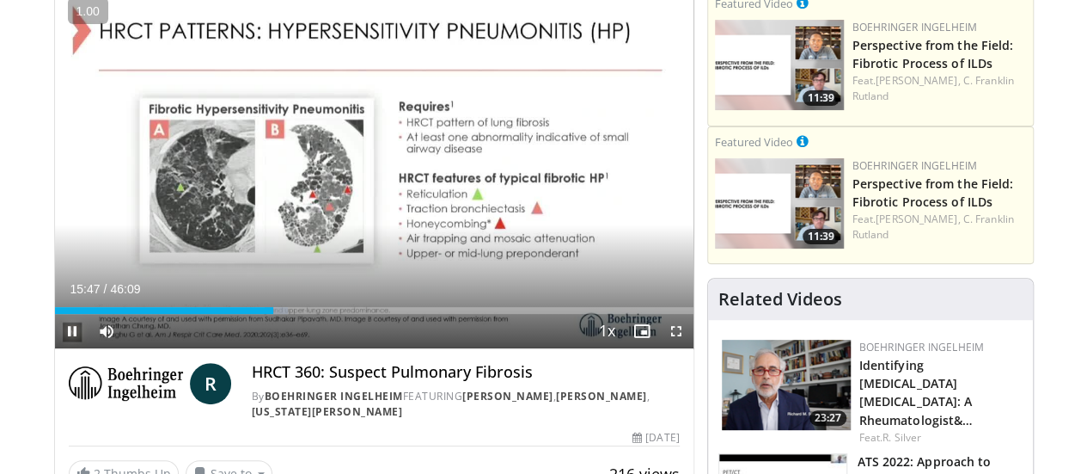
click at [55, 348] on span "Video Player" at bounding box center [72, 331] width 34 height 34
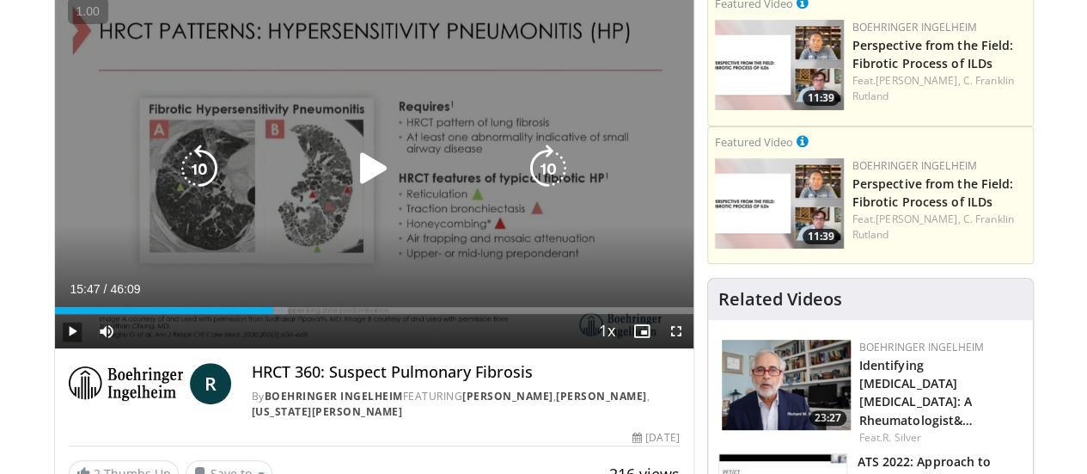
click at [350, 190] on icon "Video Player" at bounding box center [374, 168] width 48 height 48
click at [240, 341] on video-js "**********" at bounding box center [374, 169] width 639 height 360
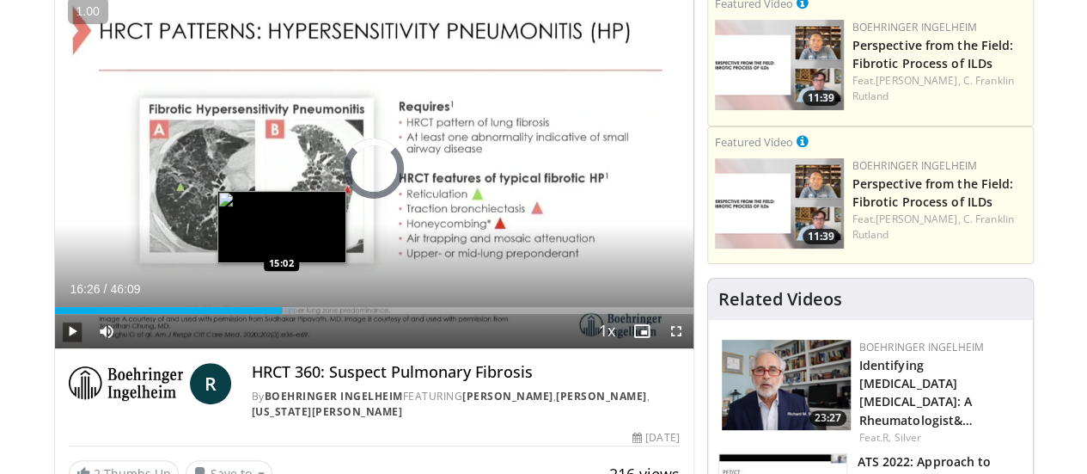
click at [237, 314] on div "16:26" at bounding box center [169, 310] width 228 height 7
click at [262, 314] on div "Progress Bar" at bounding box center [272, 310] width 21 height 7
click at [251, 314] on div "Loaded : 35.81% 15:31 15:54" at bounding box center [374, 310] width 639 height 7
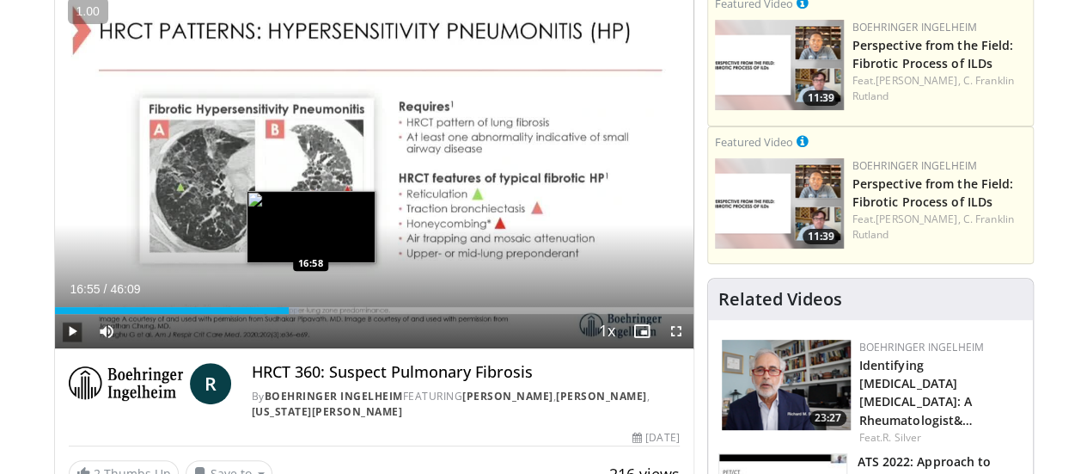
click at [266, 314] on div "Loaded : 38.31% 16:55 16:58" at bounding box center [374, 310] width 639 height 7
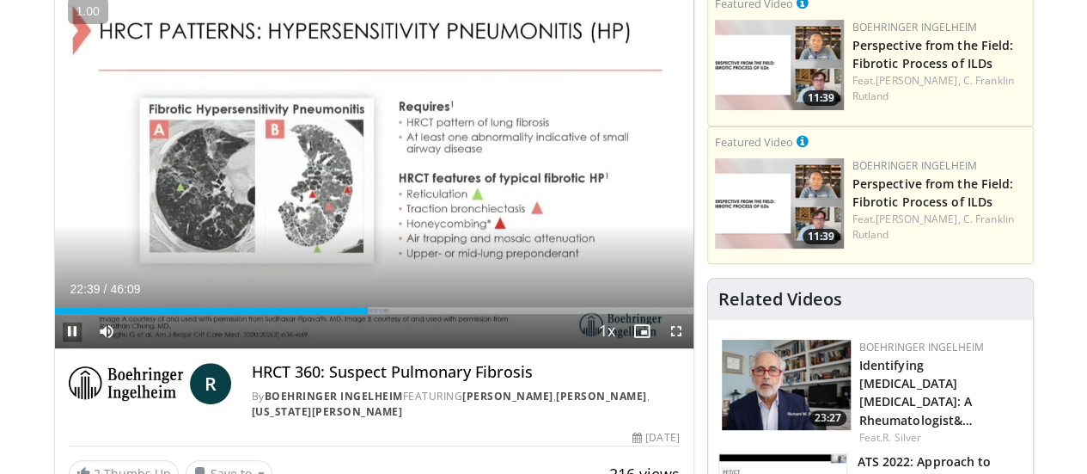
click at [55, 348] on span "Video Player" at bounding box center [72, 331] width 34 height 34
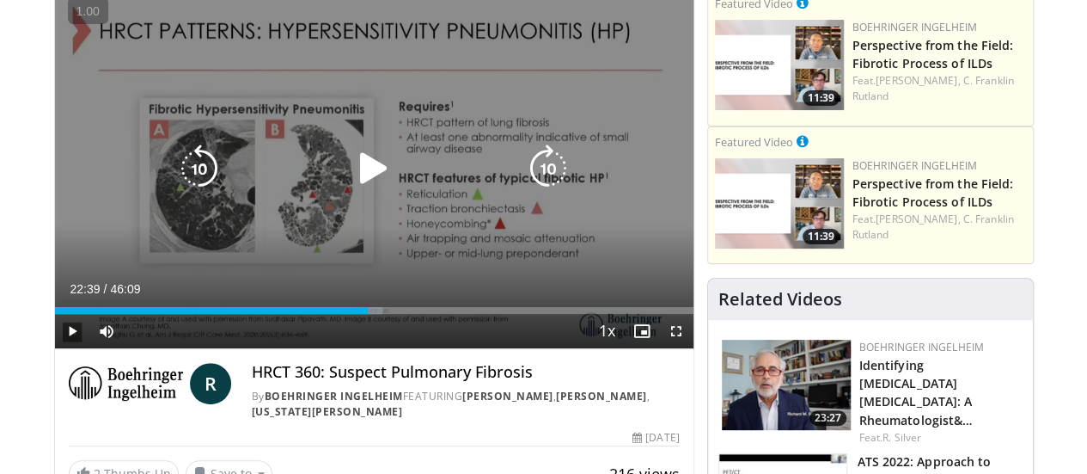
click at [215, 243] on div "10 seconds Tap to unmute" at bounding box center [374, 168] width 639 height 359
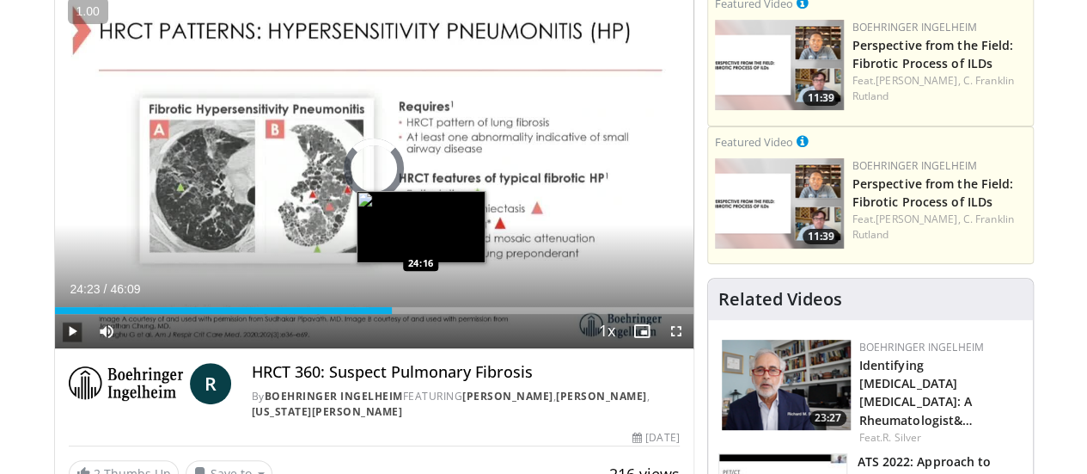
click at [378, 314] on div "Loaded : 52.65% 23:14 24:16" at bounding box center [374, 310] width 639 height 7
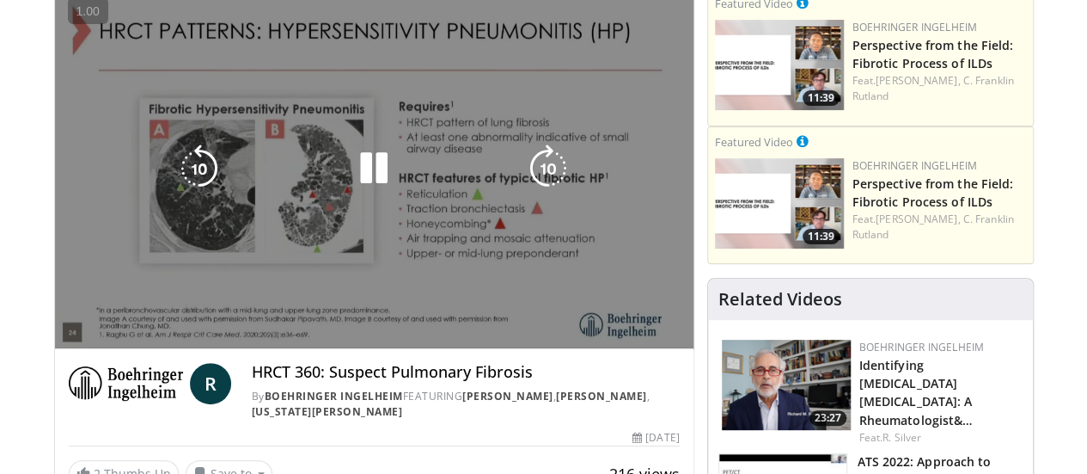
click at [428, 343] on video-js "**********" at bounding box center [374, 169] width 639 height 360
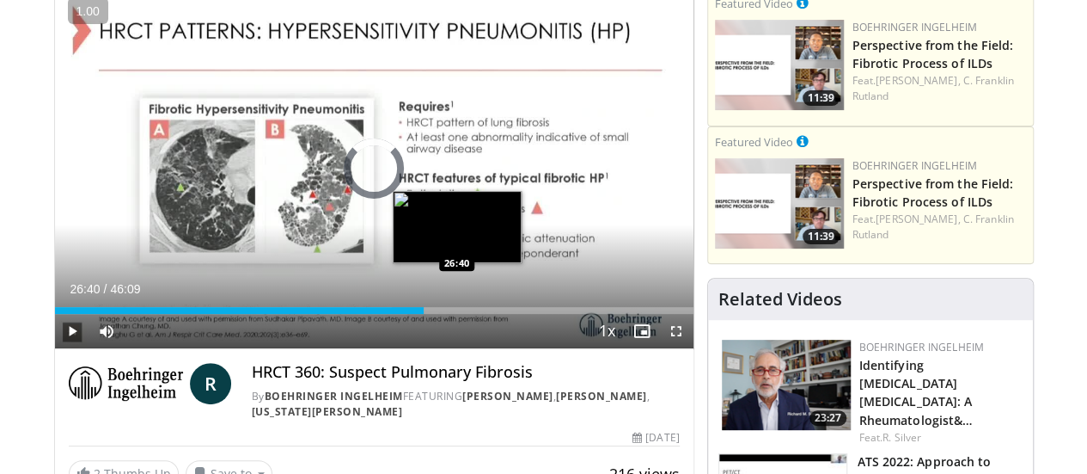
click at [413, 314] on div "Loaded : 55.30% 24:33 26:40" at bounding box center [374, 310] width 639 height 7
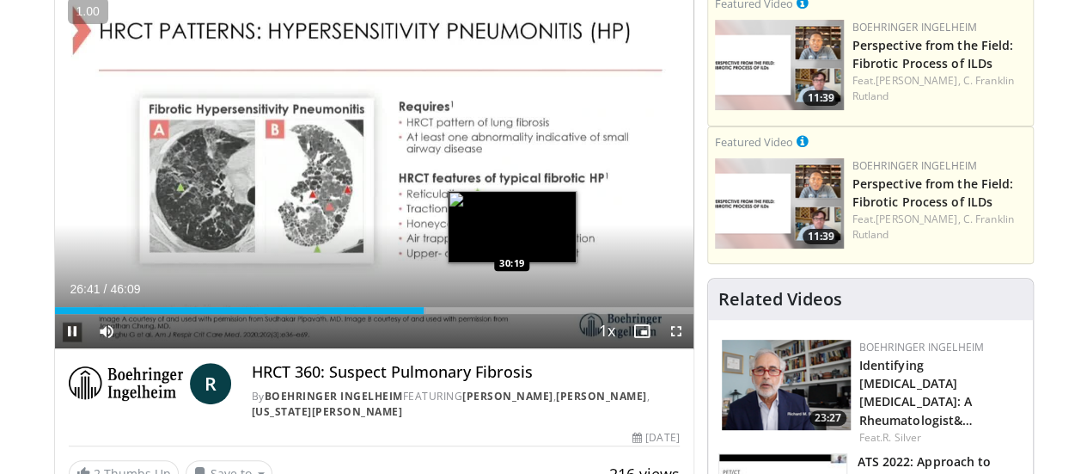
click at [469, 314] on div "Loaded : 58.19% 26:41 30:19" at bounding box center [374, 310] width 639 height 7
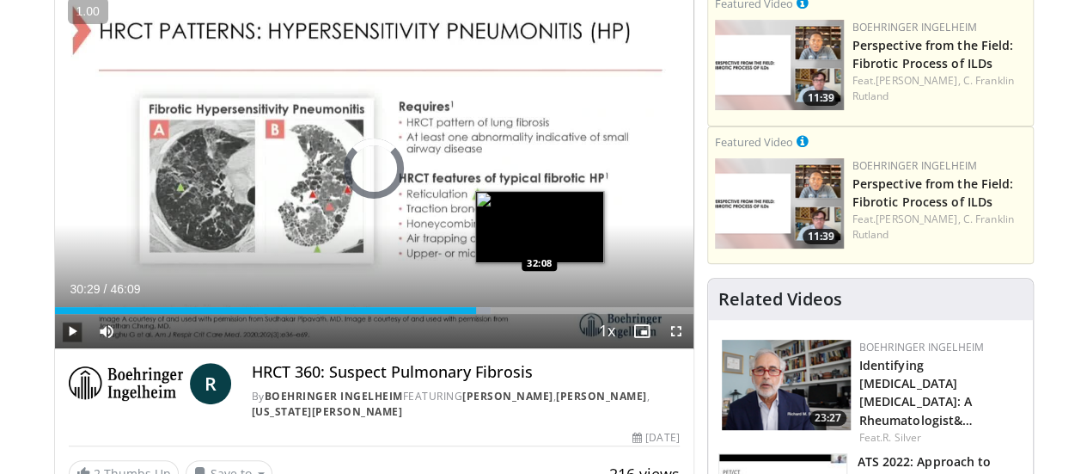
click at [497, 314] on div "Loaded : 68.31% 30:29 32:08" at bounding box center [374, 310] width 639 height 7
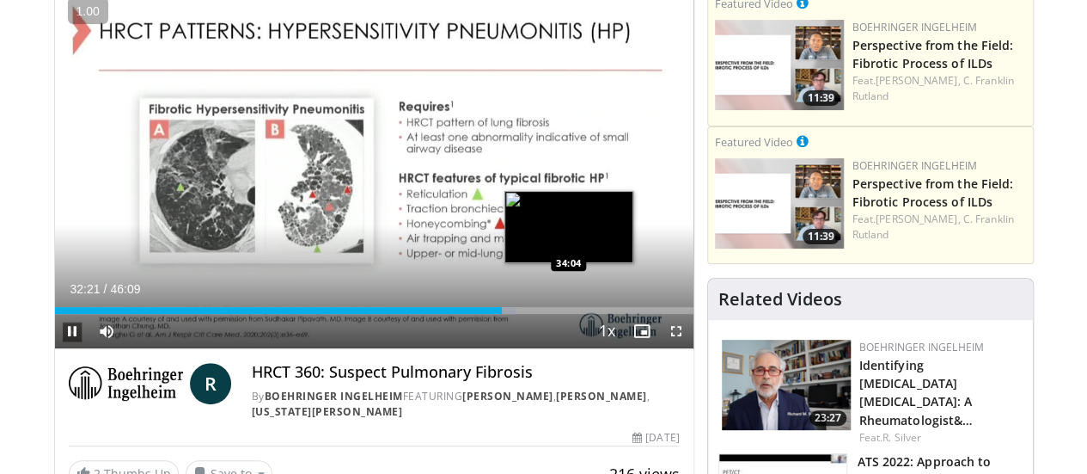
click at [525, 314] on div "Loaded : 72.28% 32:21 34:04" at bounding box center [374, 310] width 639 height 7
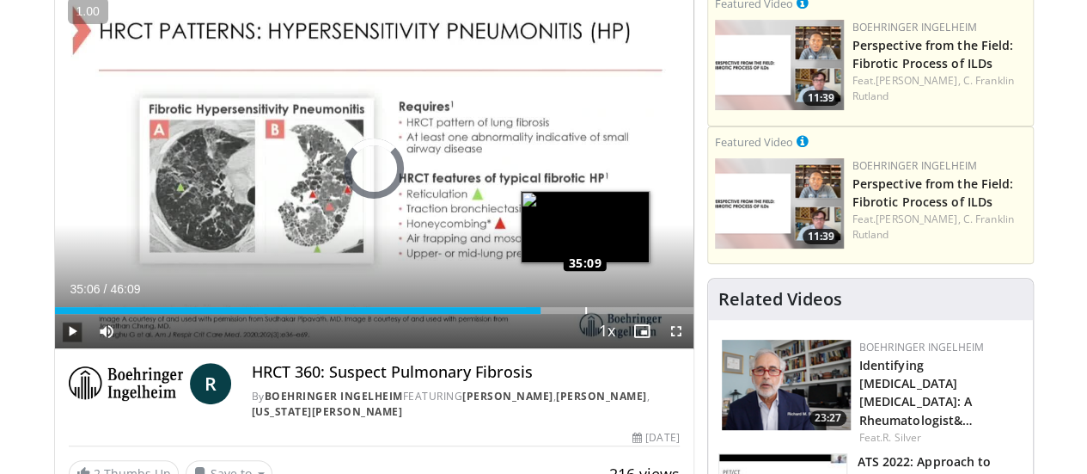
click at [542, 314] on div "Loaded : 76.26% 34:09 35:09" at bounding box center [374, 310] width 639 height 7
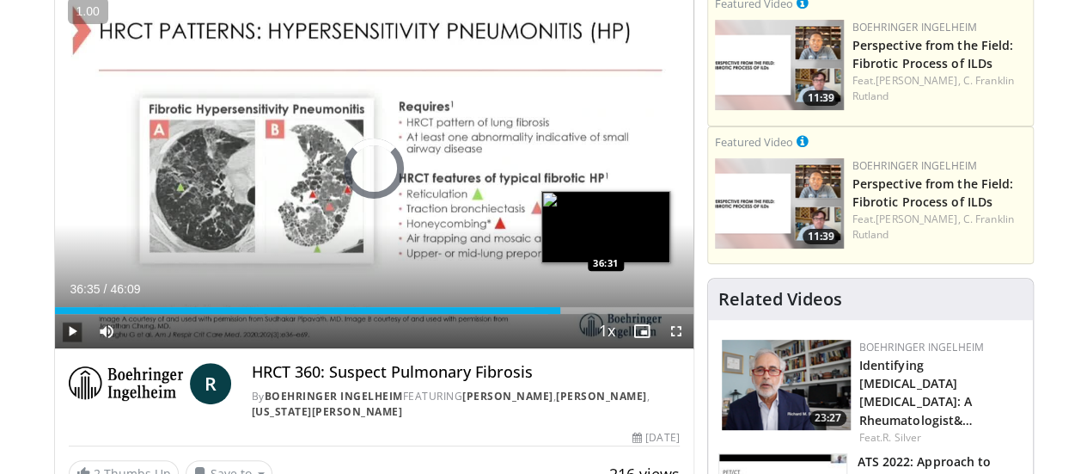
click at [562, 314] on div "Loaded : 77.34% 36:35 36:31" at bounding box center [374, 310] width 639 height 7
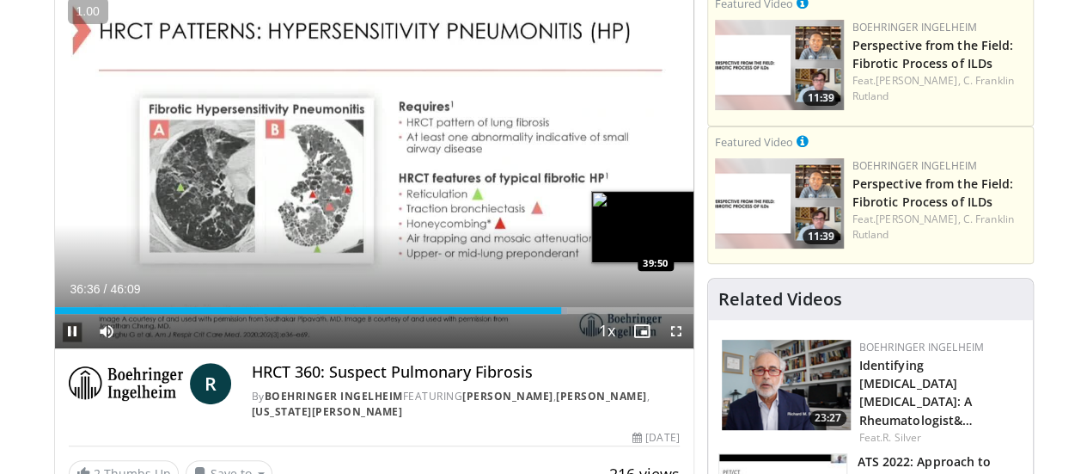
click at [612, 314] on div "Loaded : 80.23% 36:36 39:50" at bounding box center [374, 310] width 639 height 7
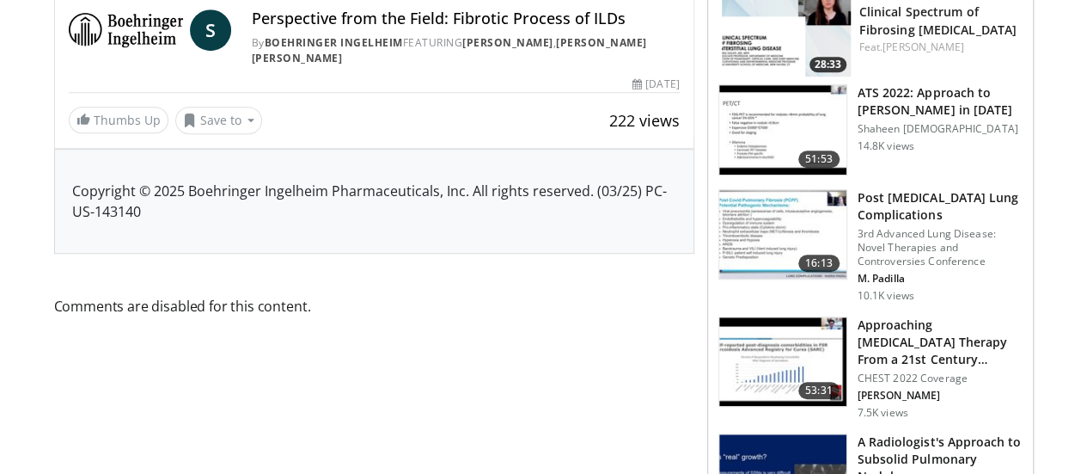
scroll to position [122, 0]
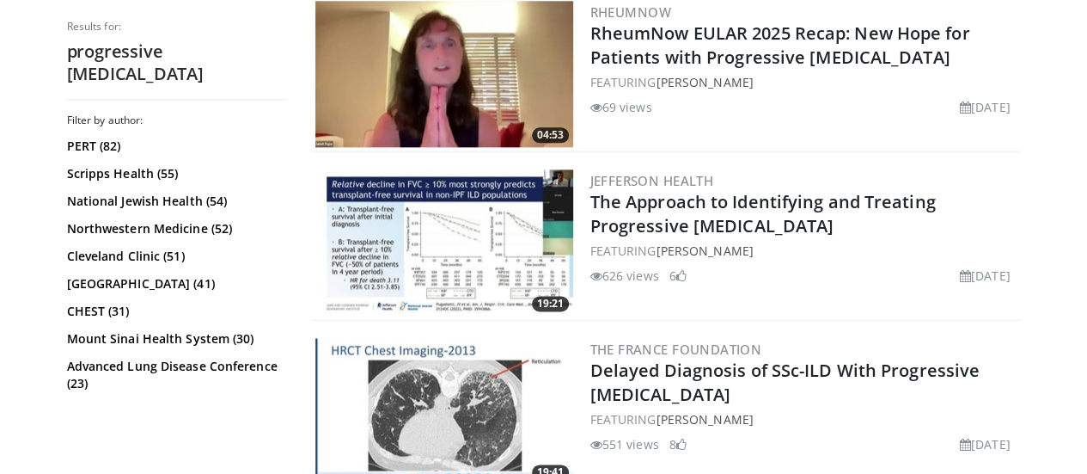
scroll to position [1075, 0]
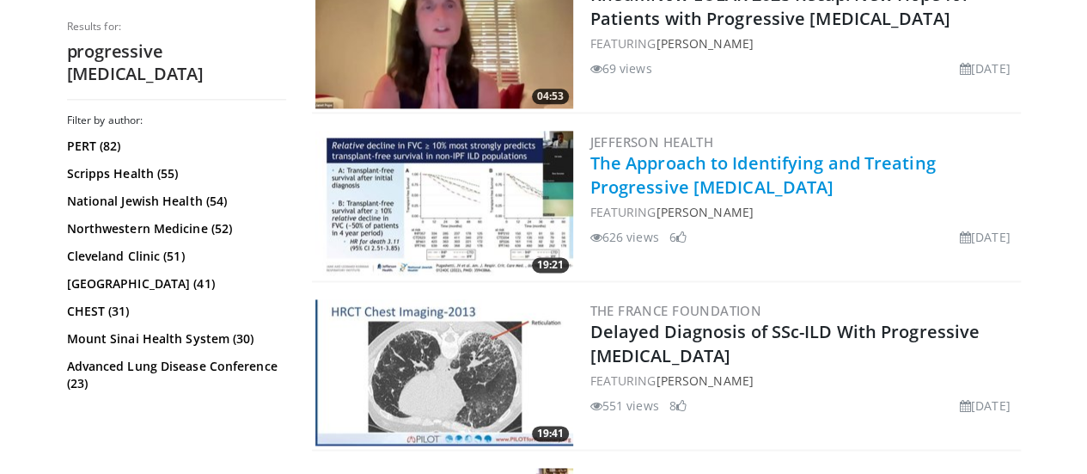
click at [677, 181] on link "The Approach to Identifying and Treating Progressive [MEDICAL_DATA]" at bounding box center [764, 174] width 346 height 47
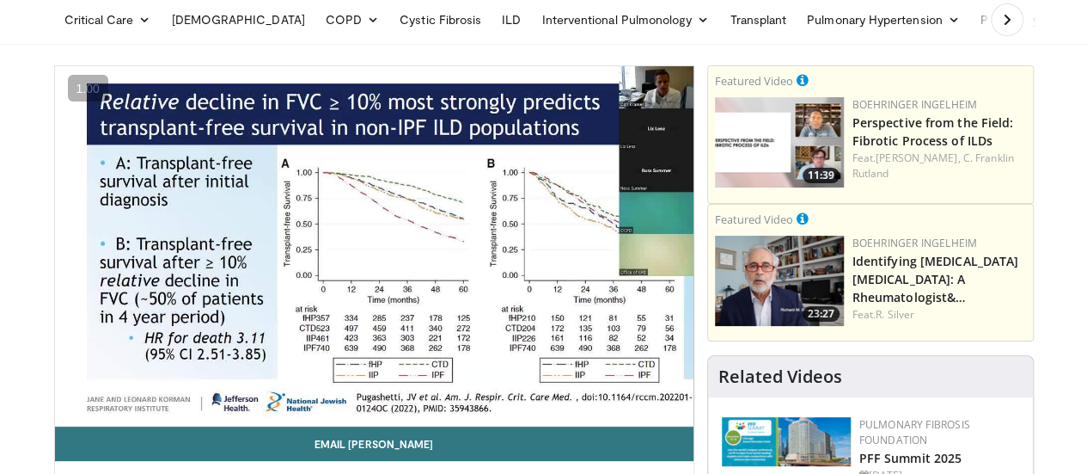
scroll to position [120, 0]
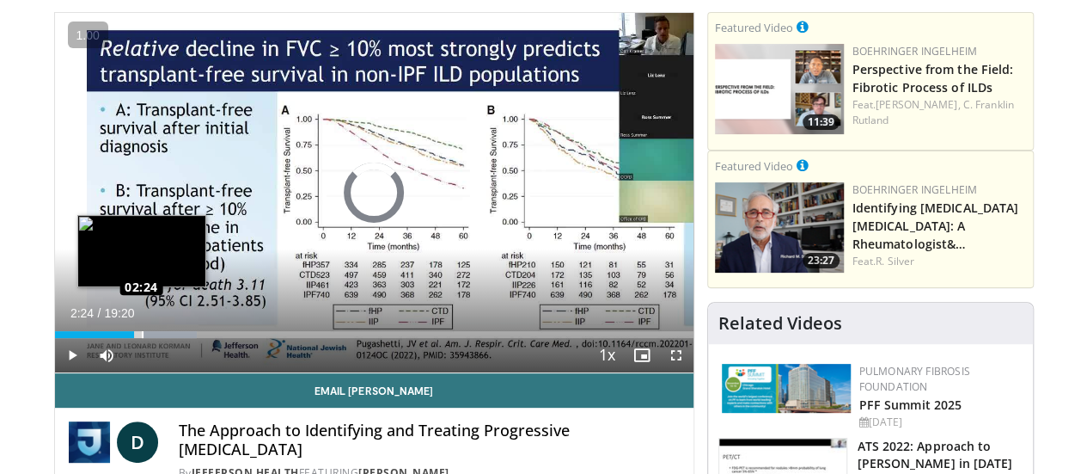
click at [98, 338] on div "Loaded : 22.23% 02:24 02:24" at bounding box center [374, 334] width 639 height 7
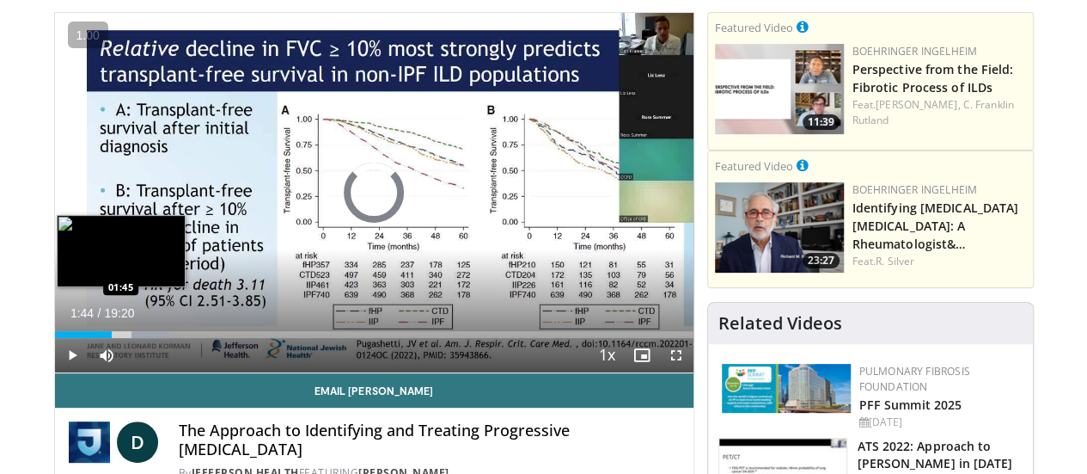
click at [74, 338] on div "Loaded : 17.95% 01:44 01:45" at bounding box center [374, 330] width 639 height 16
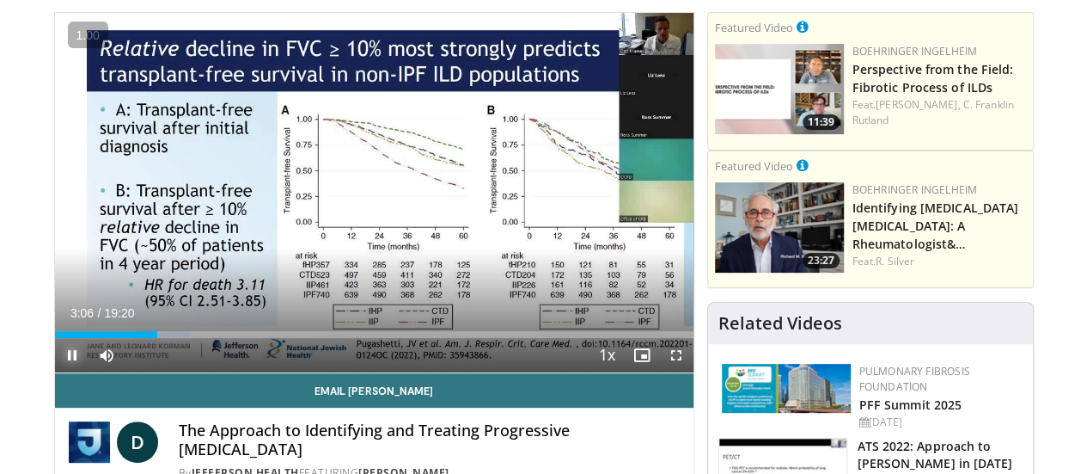
click at [55, 372] on span "Video Player" at bounding box center [72, 355] width 34 height 34
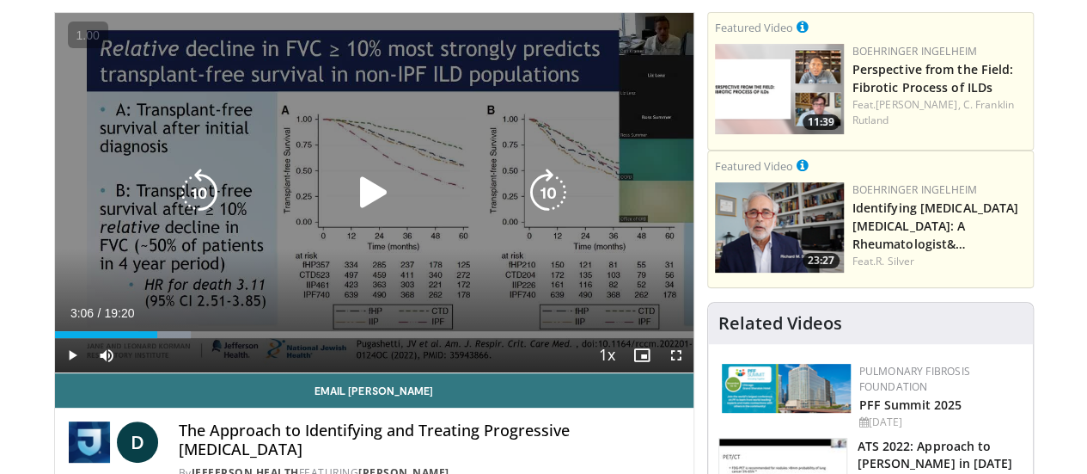
click at [162, 168] on div "10 seconds Tap to unmute" at bounding box center [374, 192] width 639 height 359
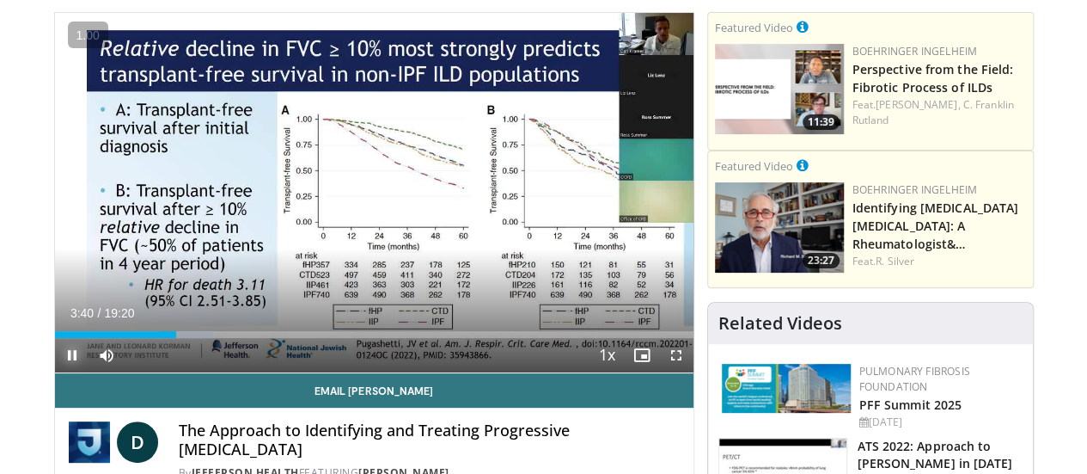
click at [55, 372] on span "Video Player" at bounding box center [72, 355] width 34 height 34
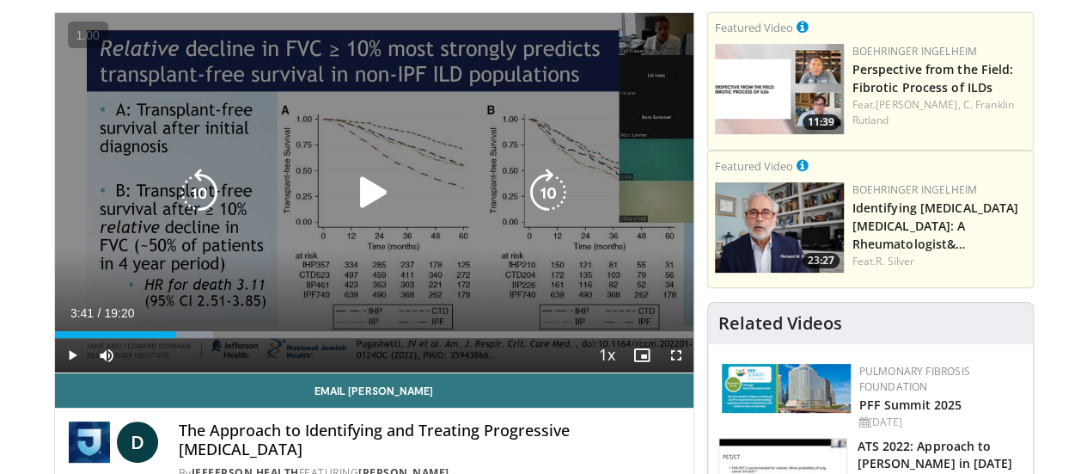
click at [370, 209] on icon "Video Player" at bounding box center [374, 192] width 48 height 48
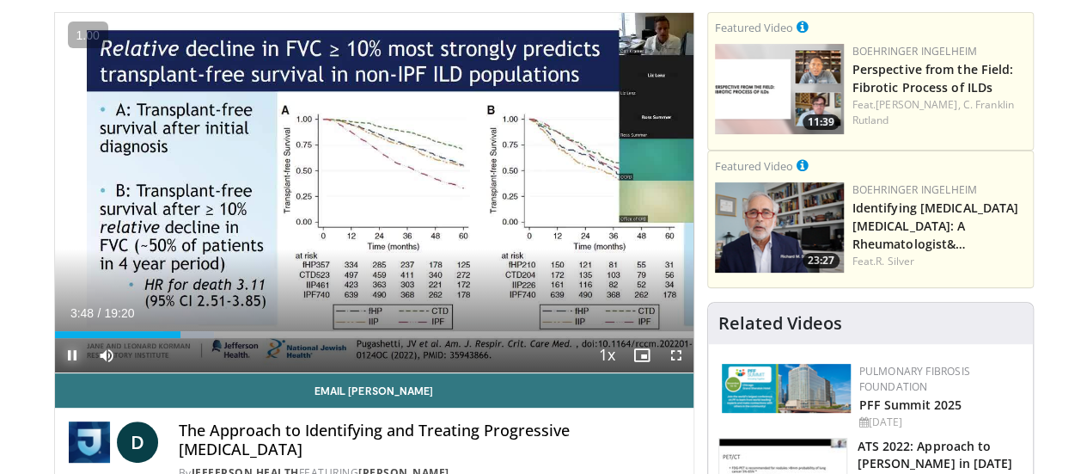
drag, startPoint x: 29, startPoint y: 385, endPoint x: 41, endPoint y: 372, distance: 17.6
click at [55, 372] on span "Video Player" at bounding box center [72, 355] width 34 height 34
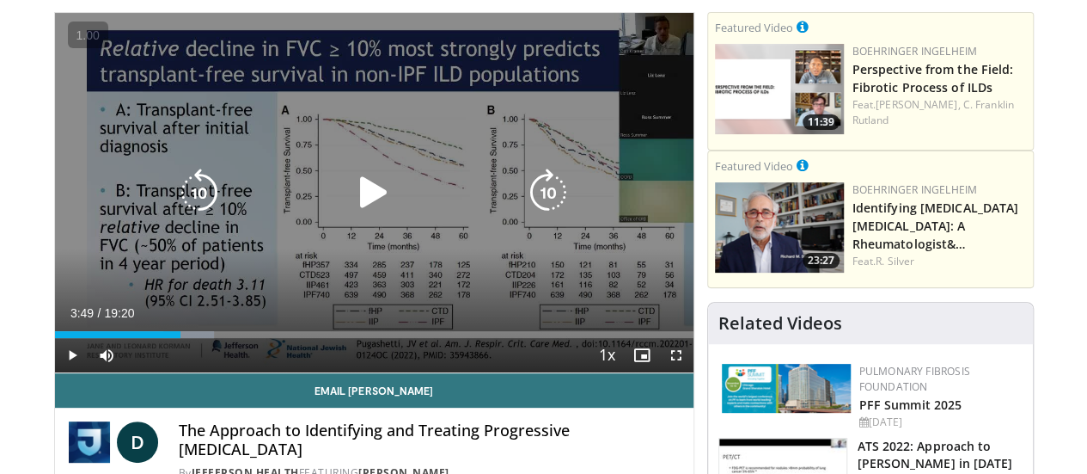
click at [266, 165] on div "10 seconds Tap to unmute" at bounding box center [374, 192] width 639 height 359
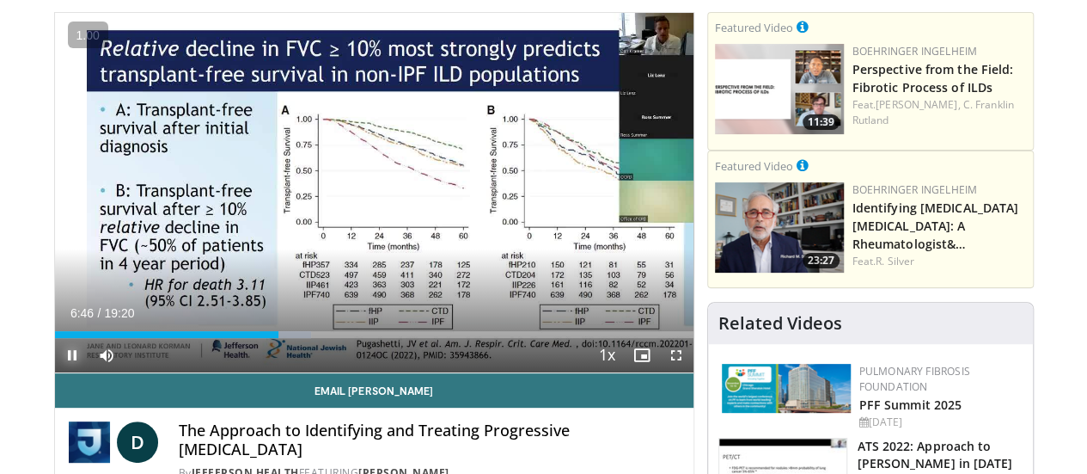
click at [55, 372] on span "Video Player" at bounding box center [72, 355] width 34 height 34
